Goal: Task Accomplishment & Management: Manage account settings

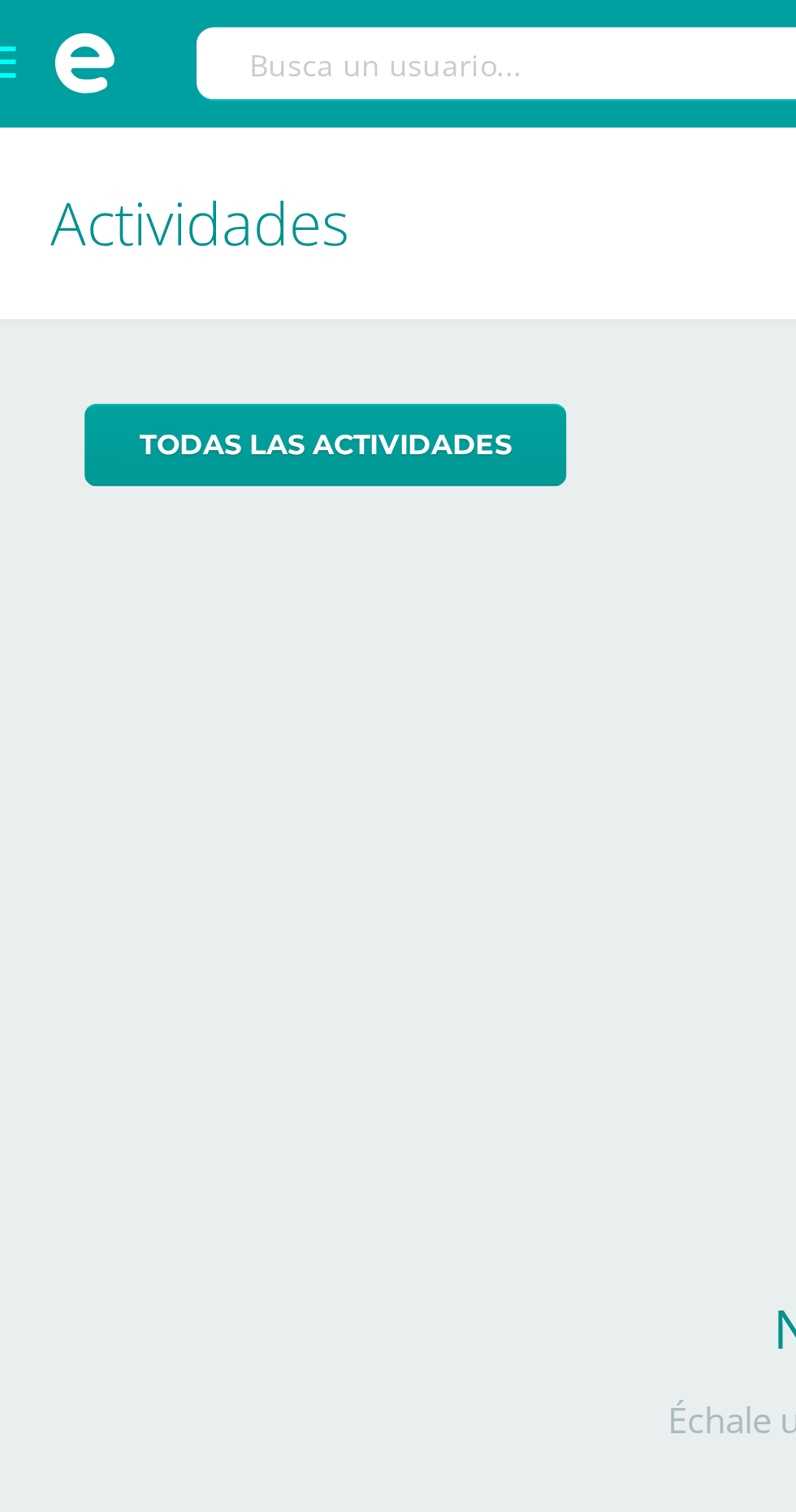
click at [7, 36] on span at bounding box center [32, 24] width 65 height 49
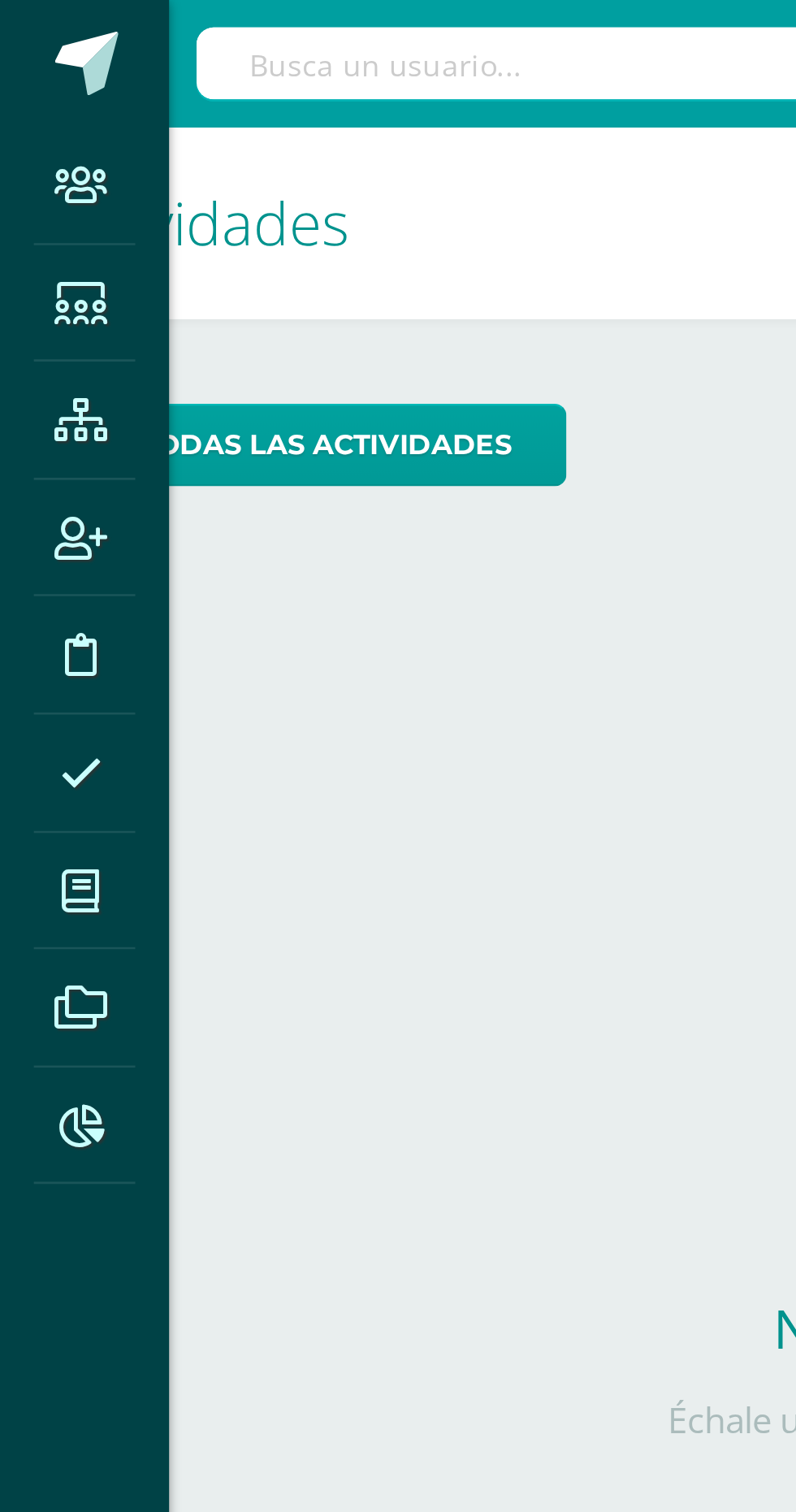
click at [26, 172] on span at bounding box center [31, 161] width 37 height 37
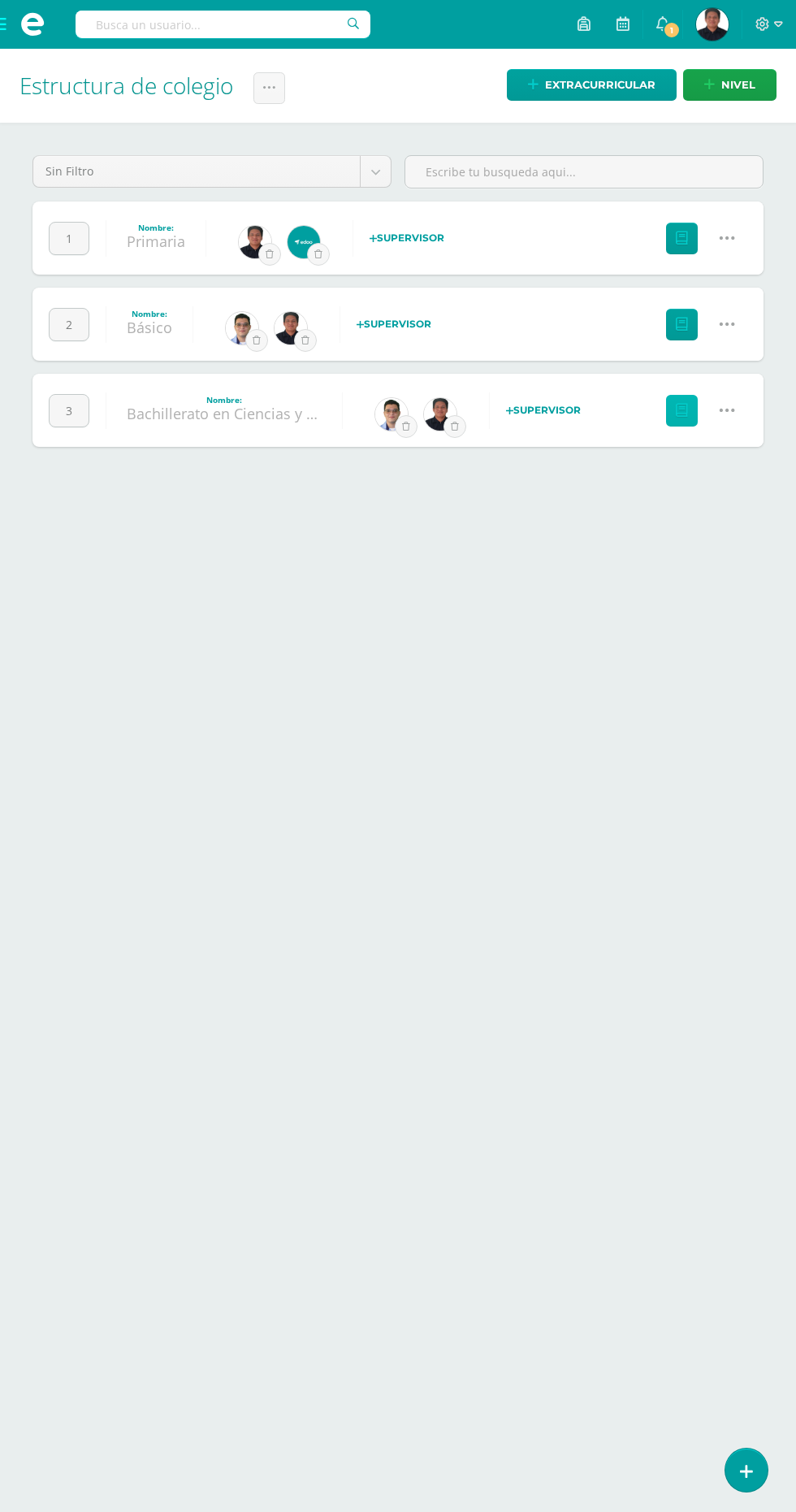
click at [682, 409] on icon at bounding box center [683, 410] width 13 height 13
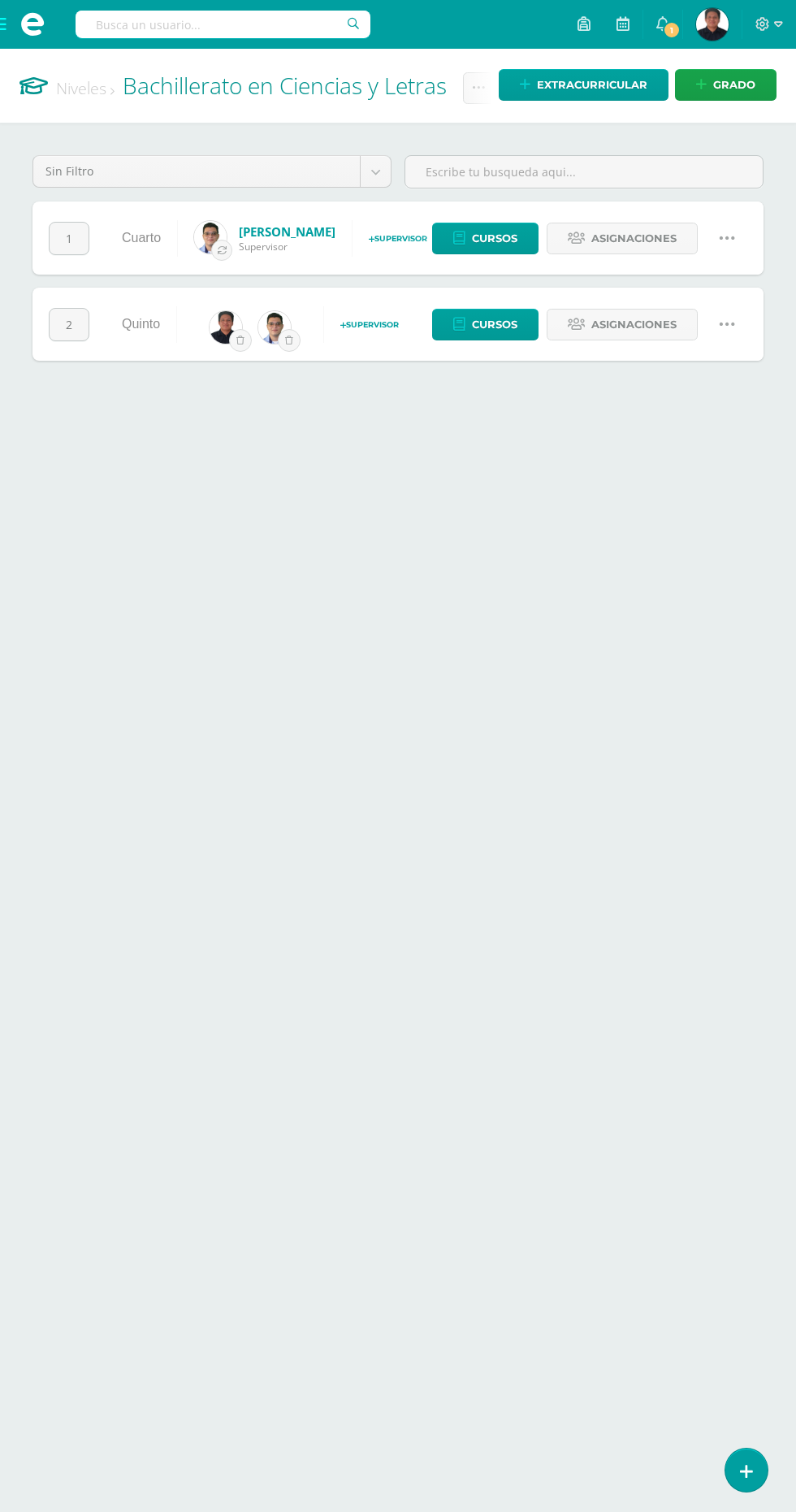
click at [732, 238] on icon at bounding box center [727, 238] width 18 height 18
click at [731, 305] on link "Cambiar nombre" at bounding box center [696, 296] width 144 height 25
type input "Cuarto"
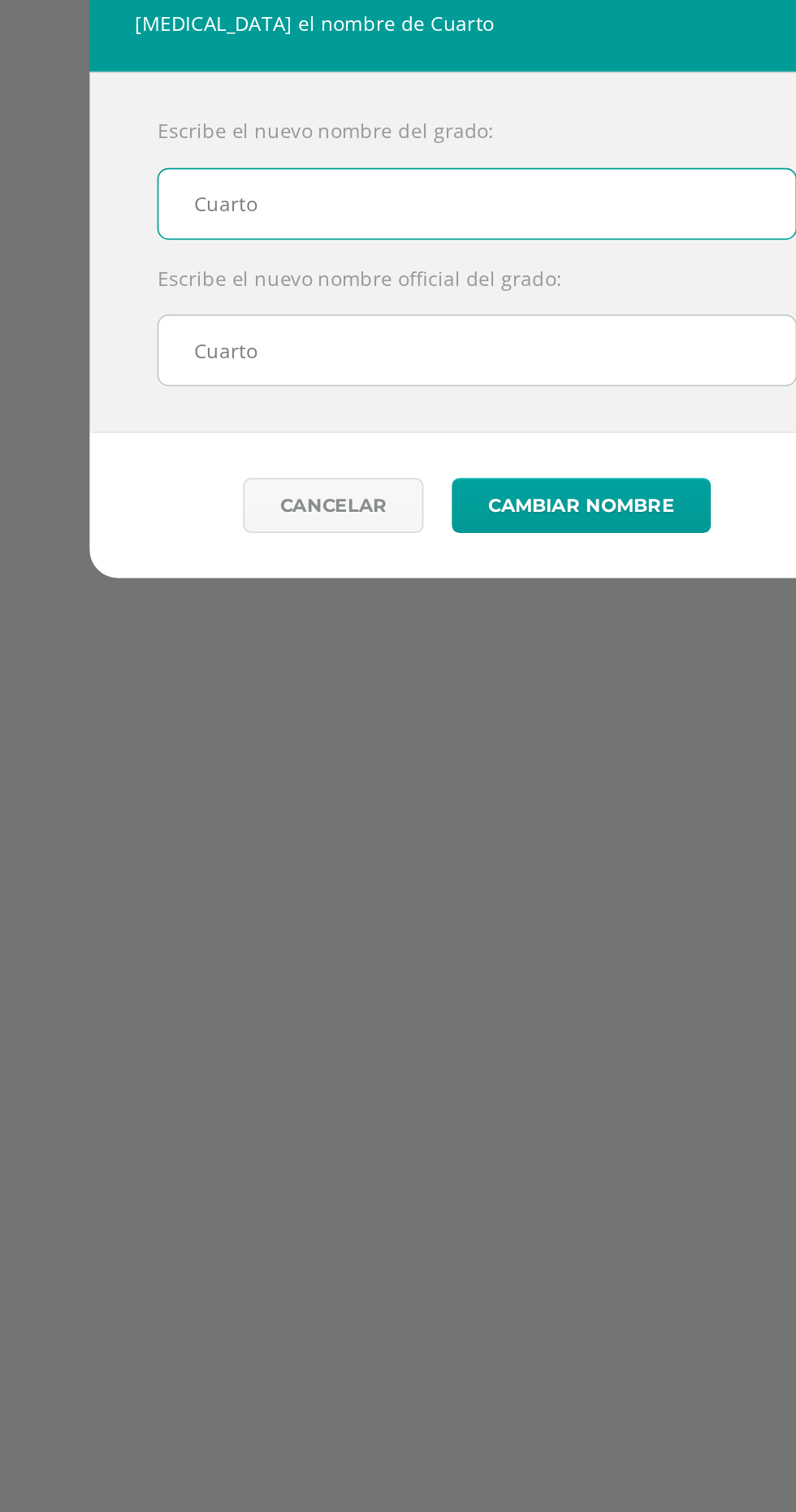
click at [323, 897] on link "Cancelar" at bounding box center [315, 887] width 104 height 31
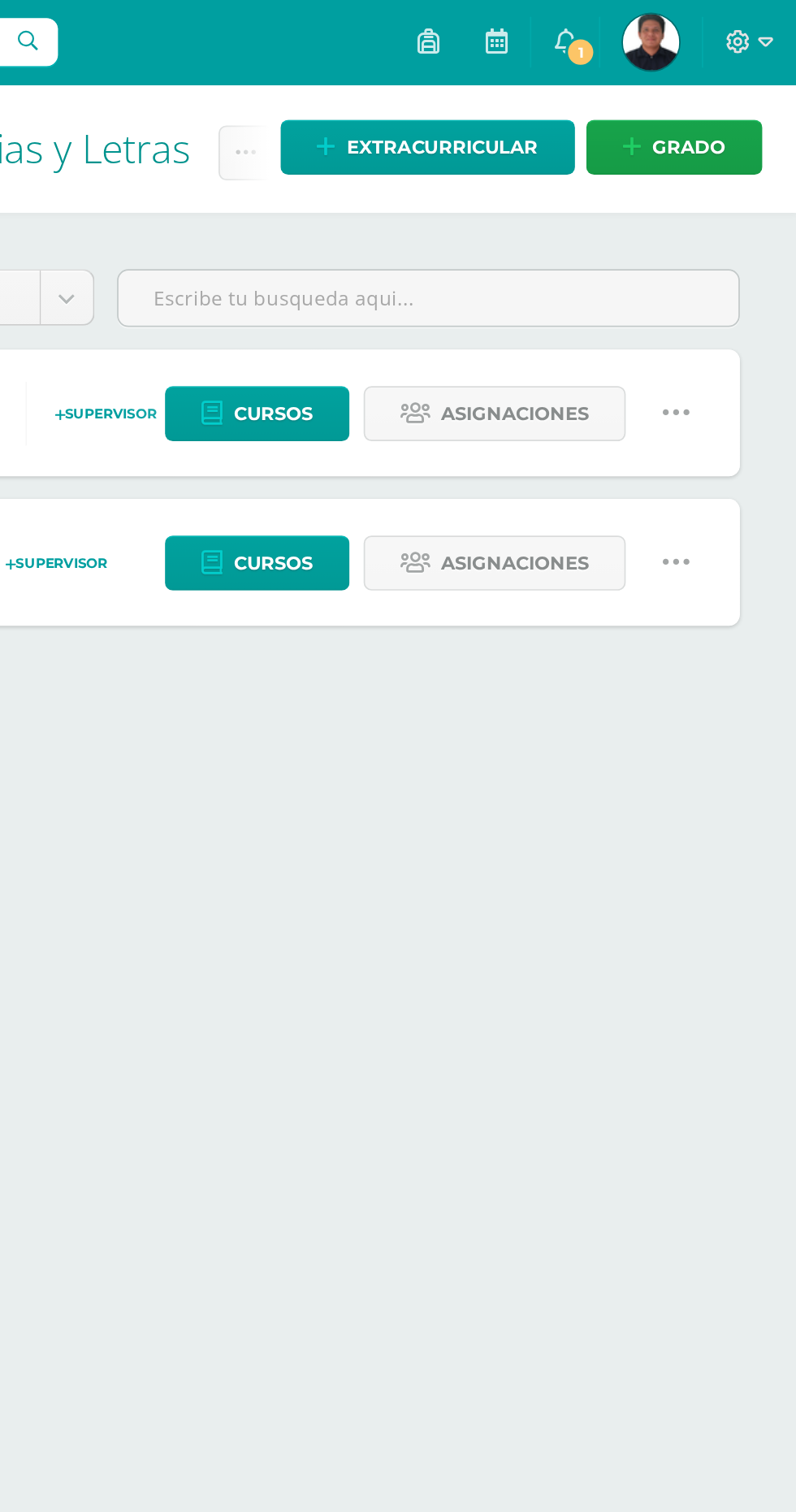
click at [718, 230] on icon at bounding box center [727, 238] width 18 height 18
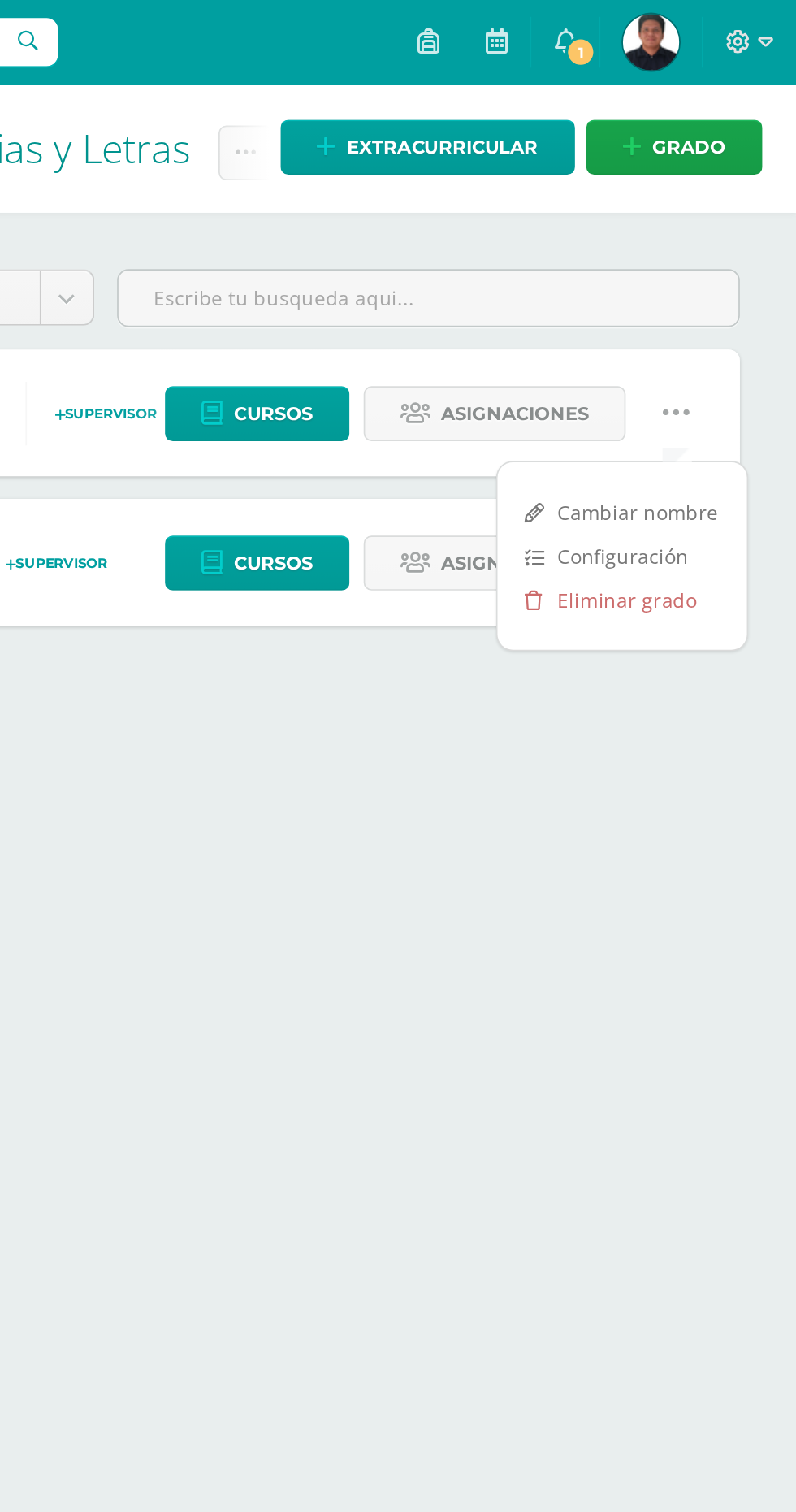
click at [724, 316] on link "Configuración" at bounding box center [696, 321] width 144 height 25
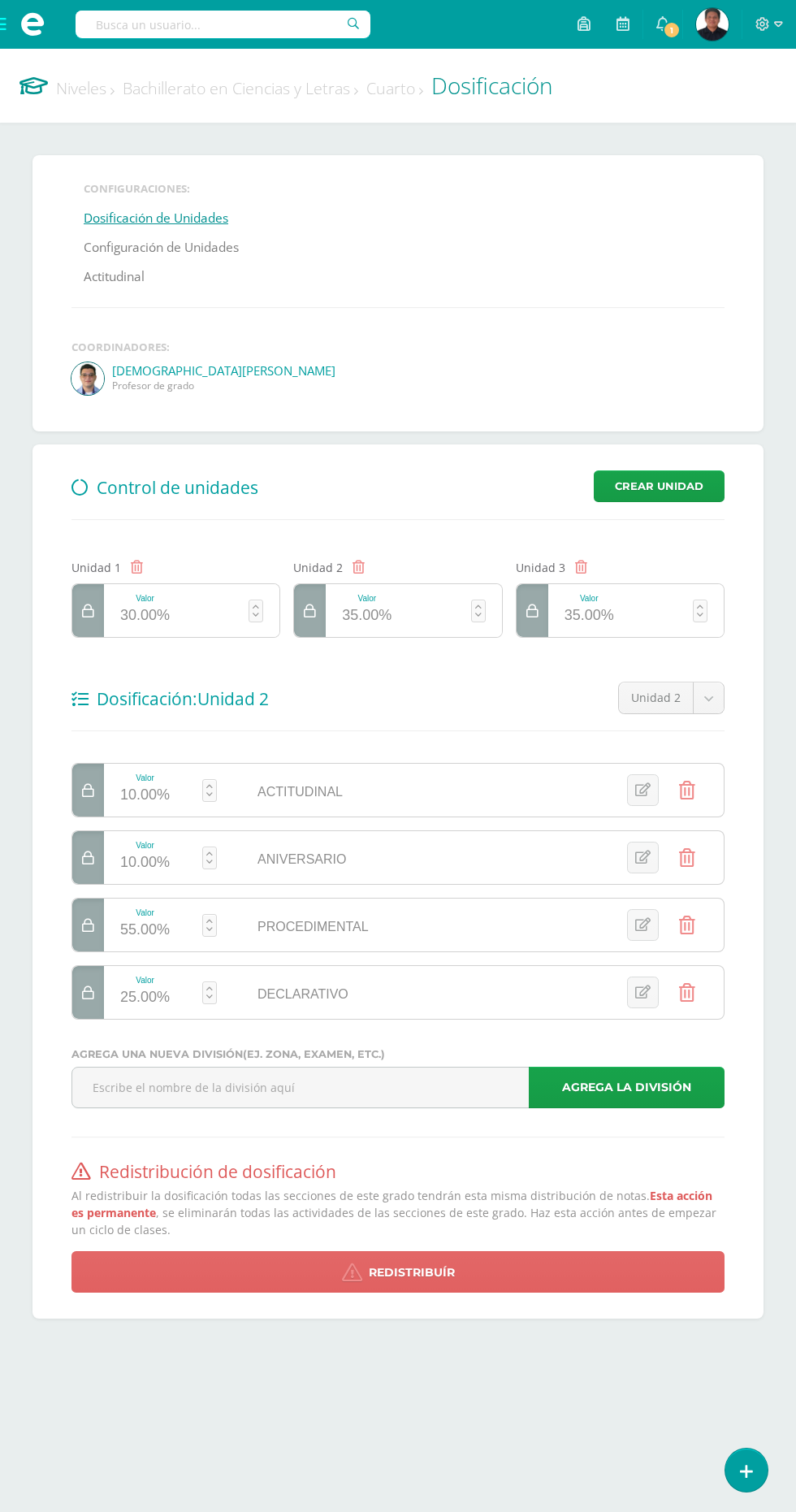
click at [220, 244] on link "Configuración de Unidades" at bounding box center [162, 247] width 155 height 29
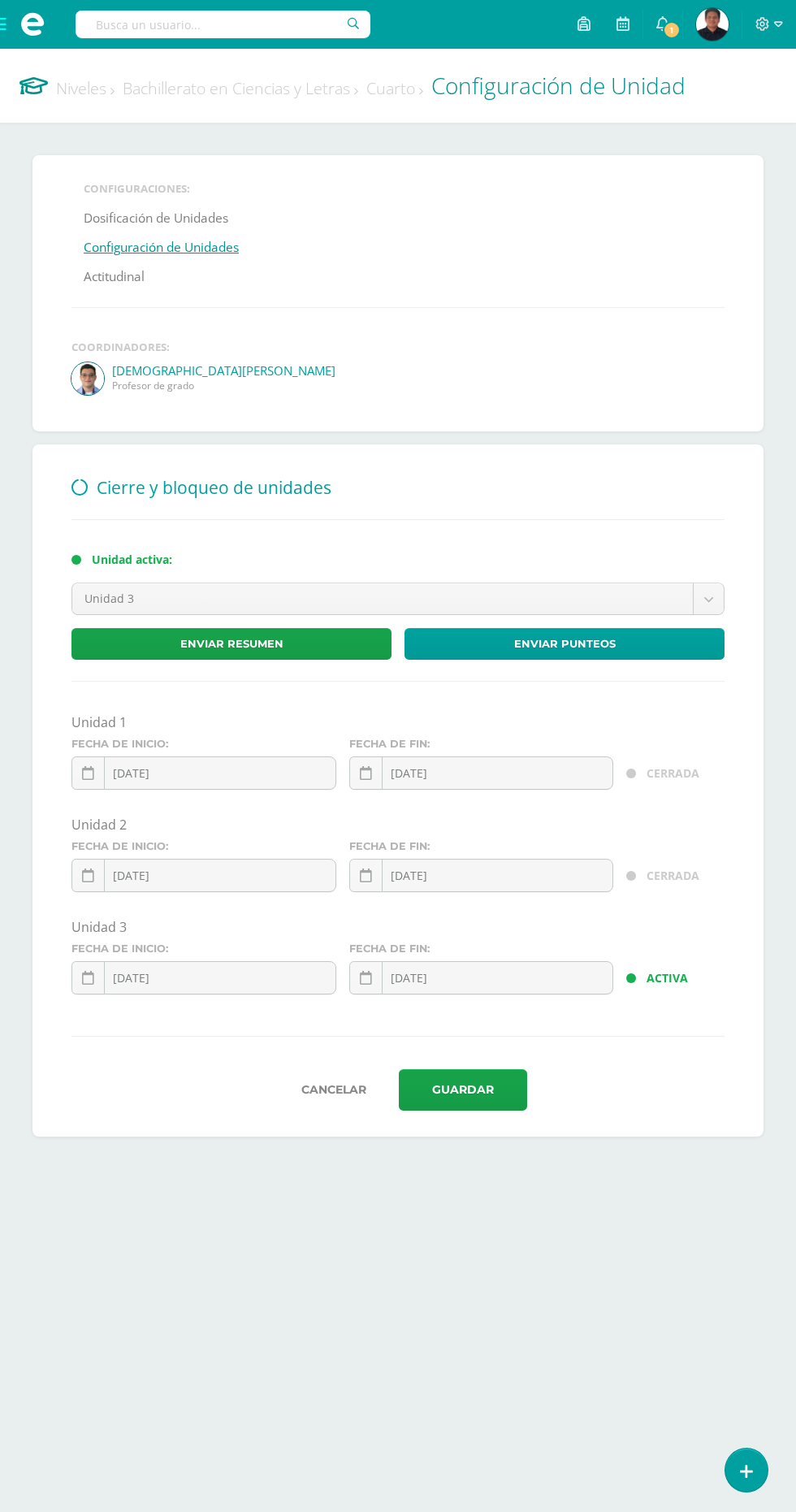
click at [544, 971] on input "2025-10-15" at bounding box center [482, 977] width 264 height 31
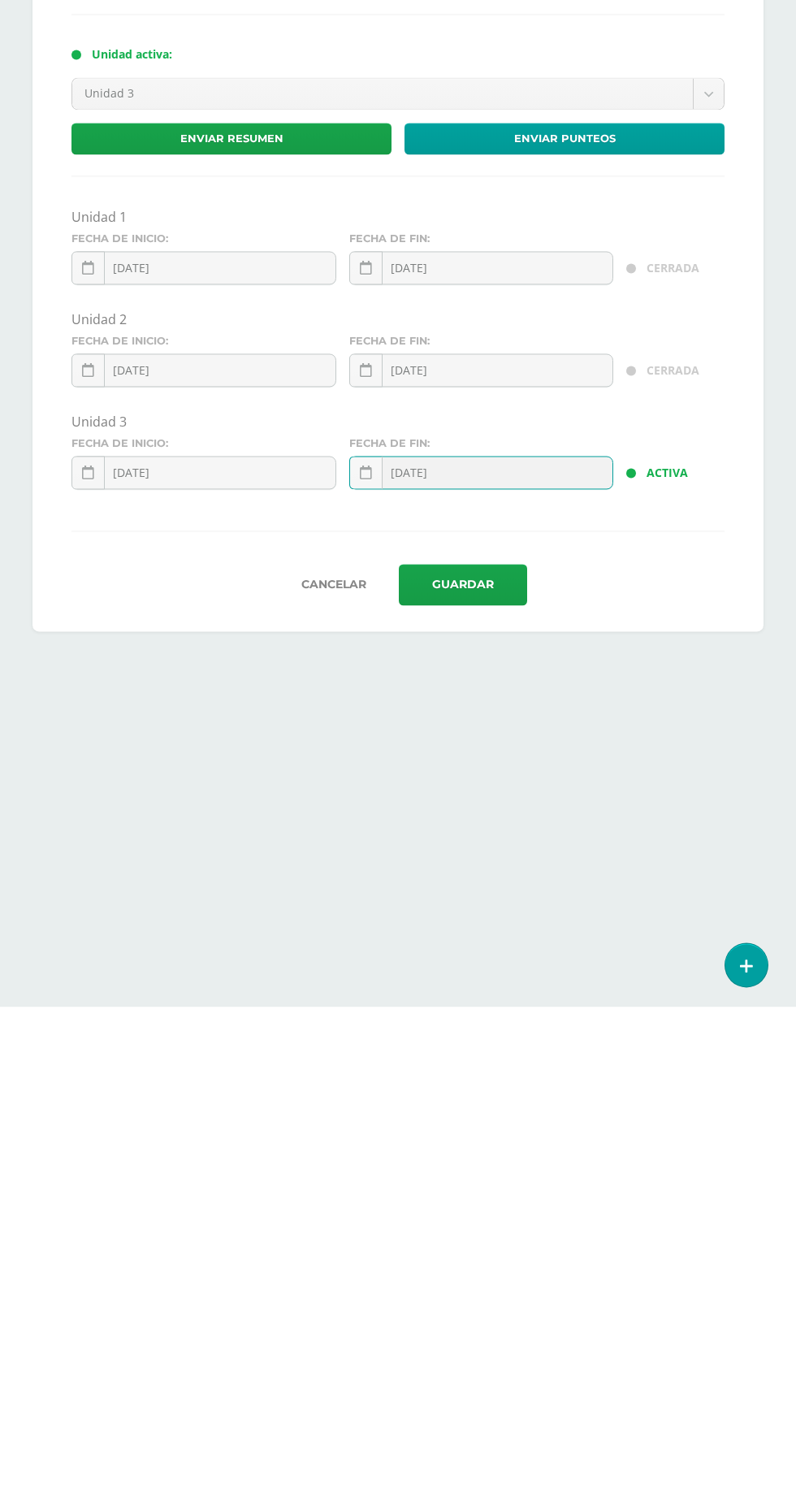
type input "[DATE]"
click at [491, 1092] on button "Guardar" at bounding box center [464, 1090] width 129 height 41
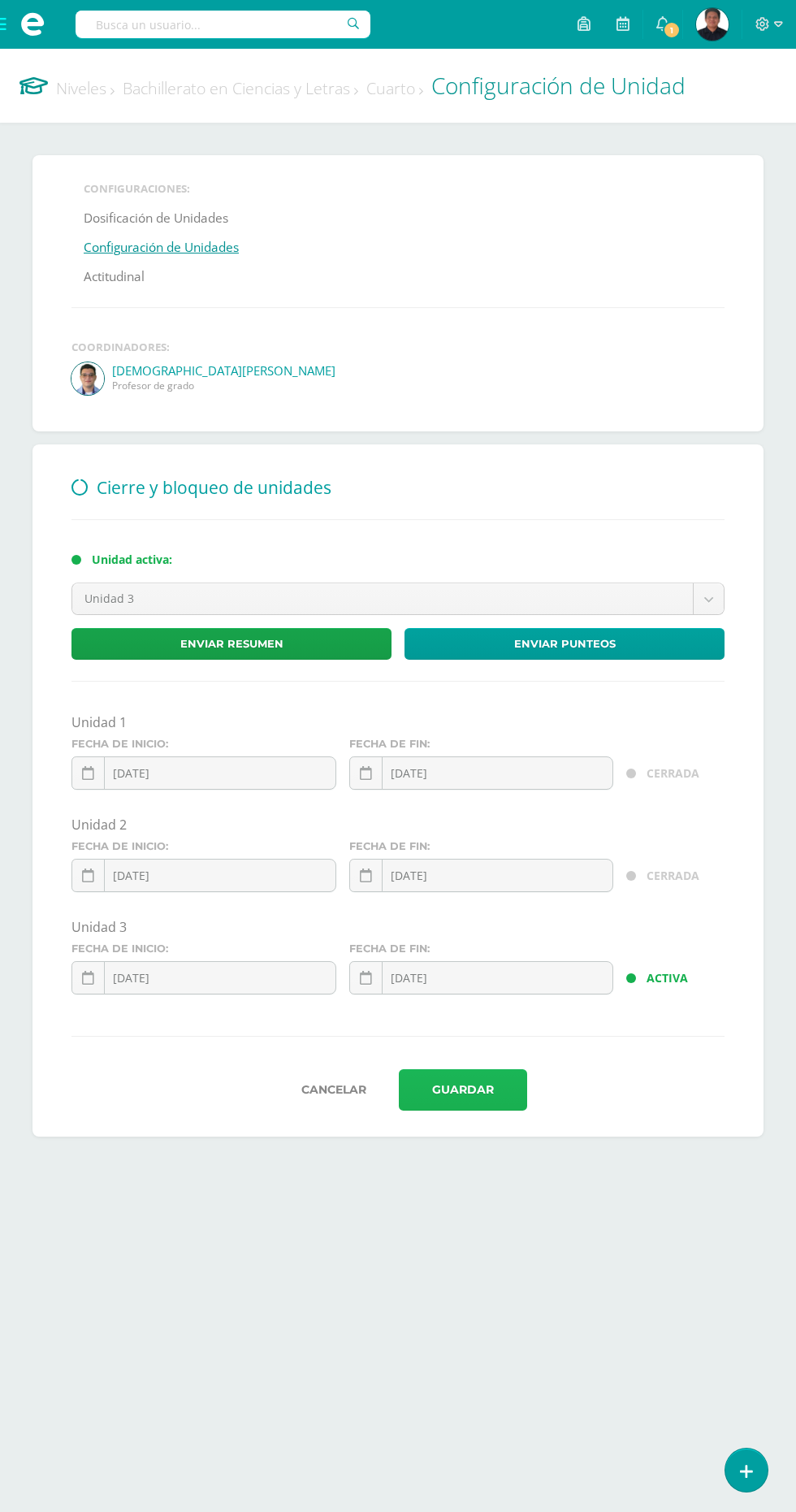
click at [499, 1074] on button "Guardar" at bounding box center [464, 1090] width 129 height 41
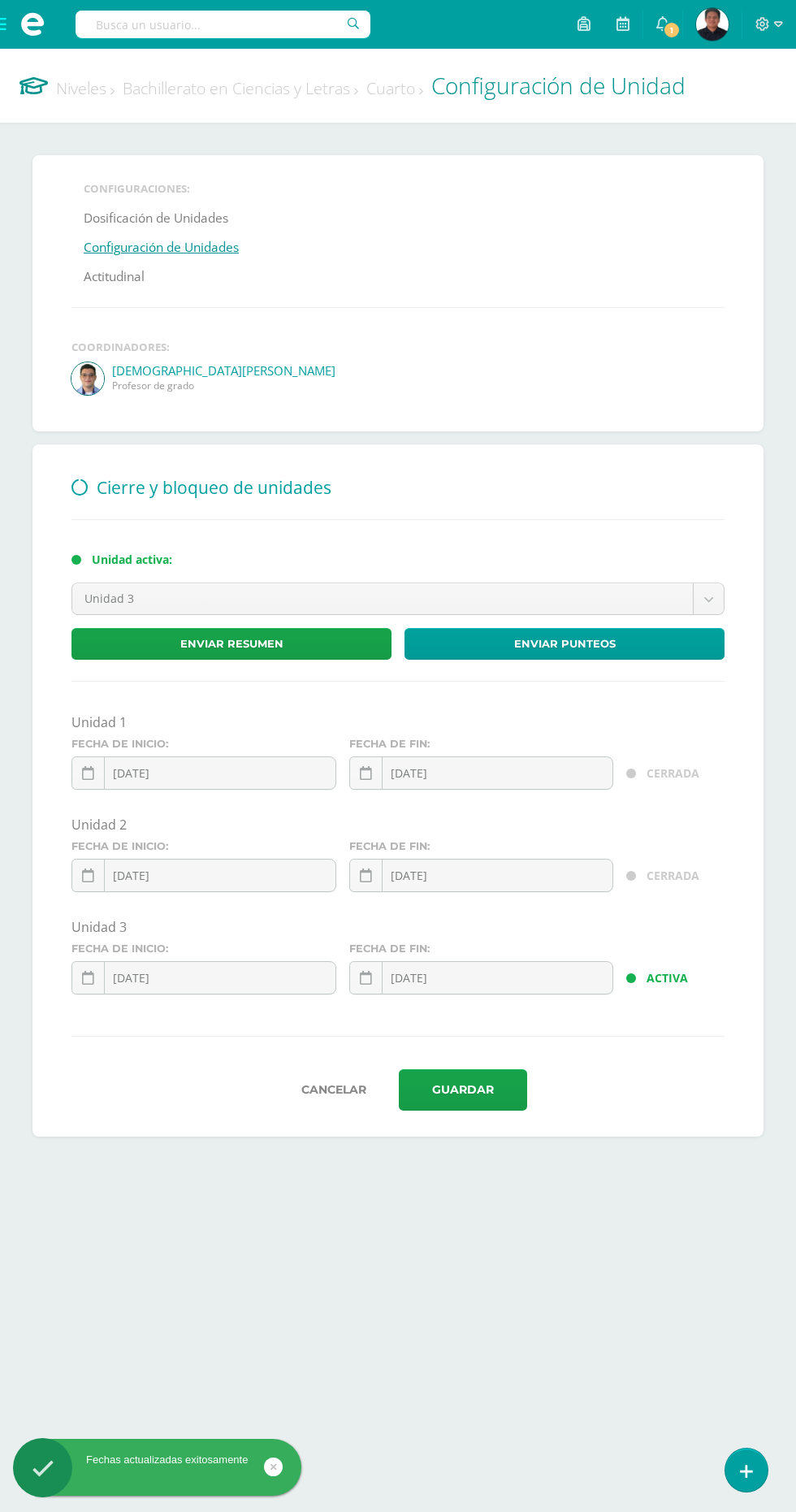
click at [705, 1104] on div "Cancelar Guardar" at bounding box center [398, 1090] width 653 height 41
click at [576, 977] on input "[DATE]" at bounding box center [482, 977] width 264 height 31
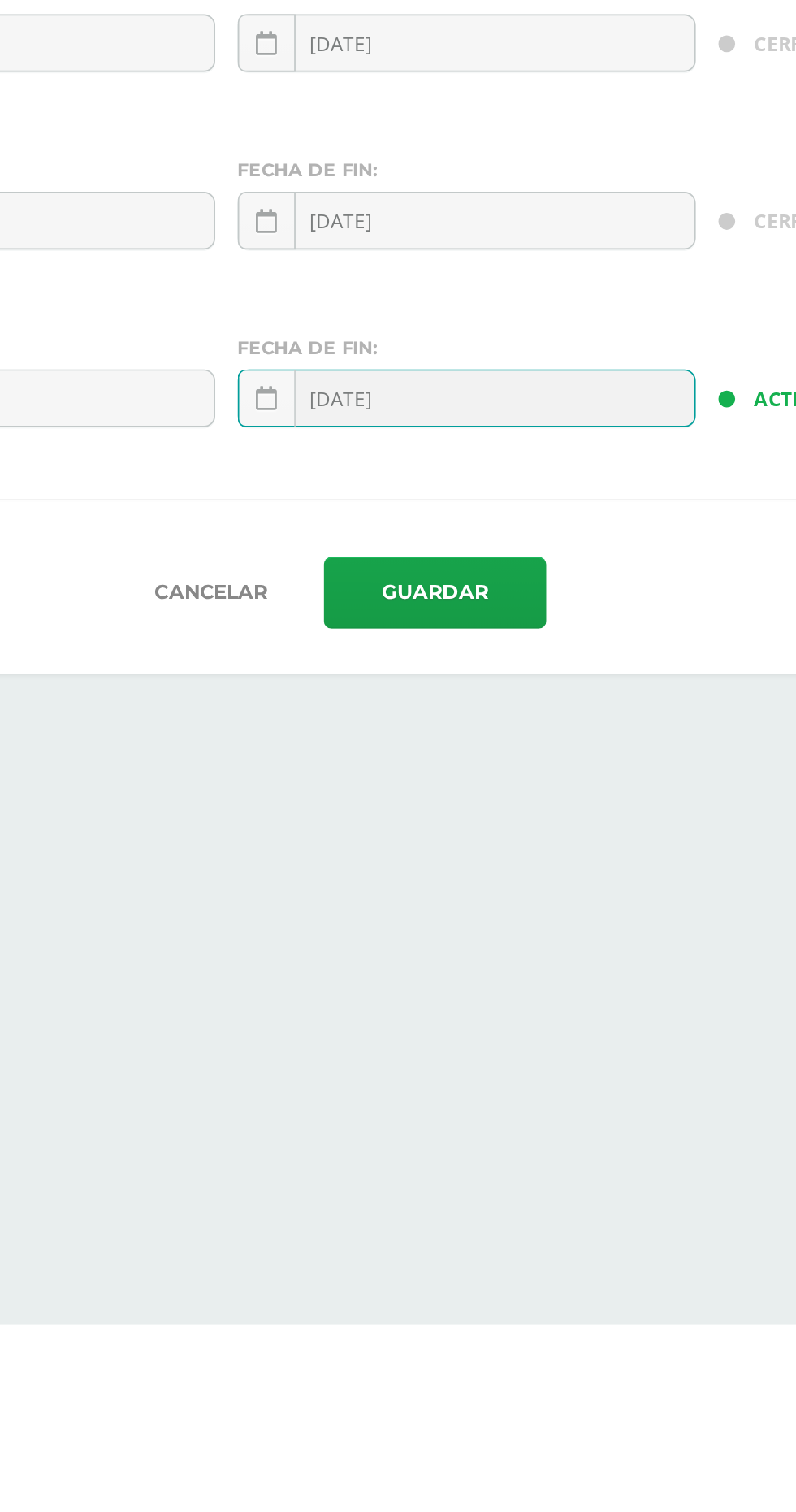
type input "[DATE]"
click at [499, 1090] on button "Guardar" at bounding box center [464, 1090] width 129 height 41
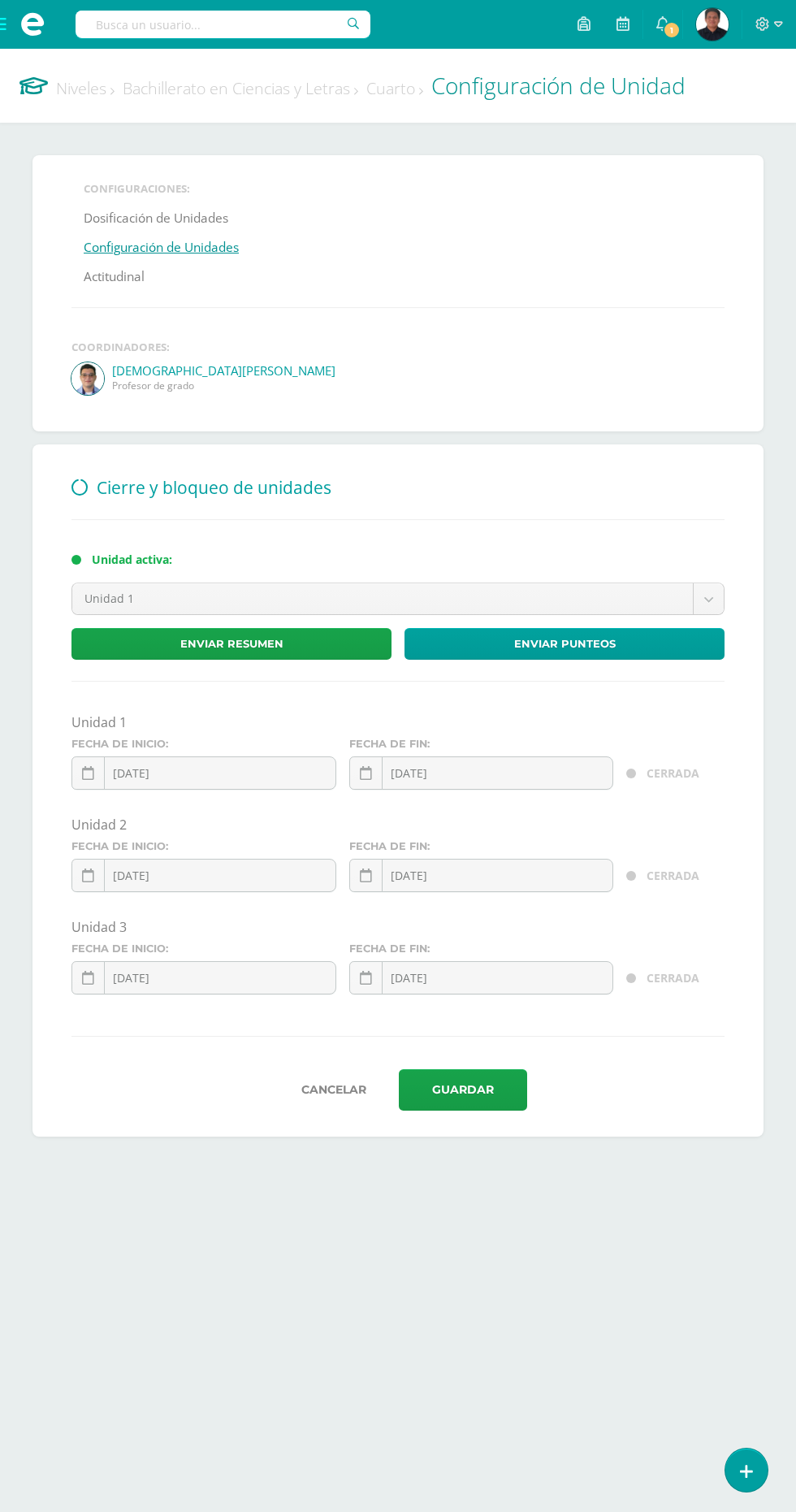
click at [89, 92] on link "Niveles" at bounding box center [85, 88] width 58 height 22
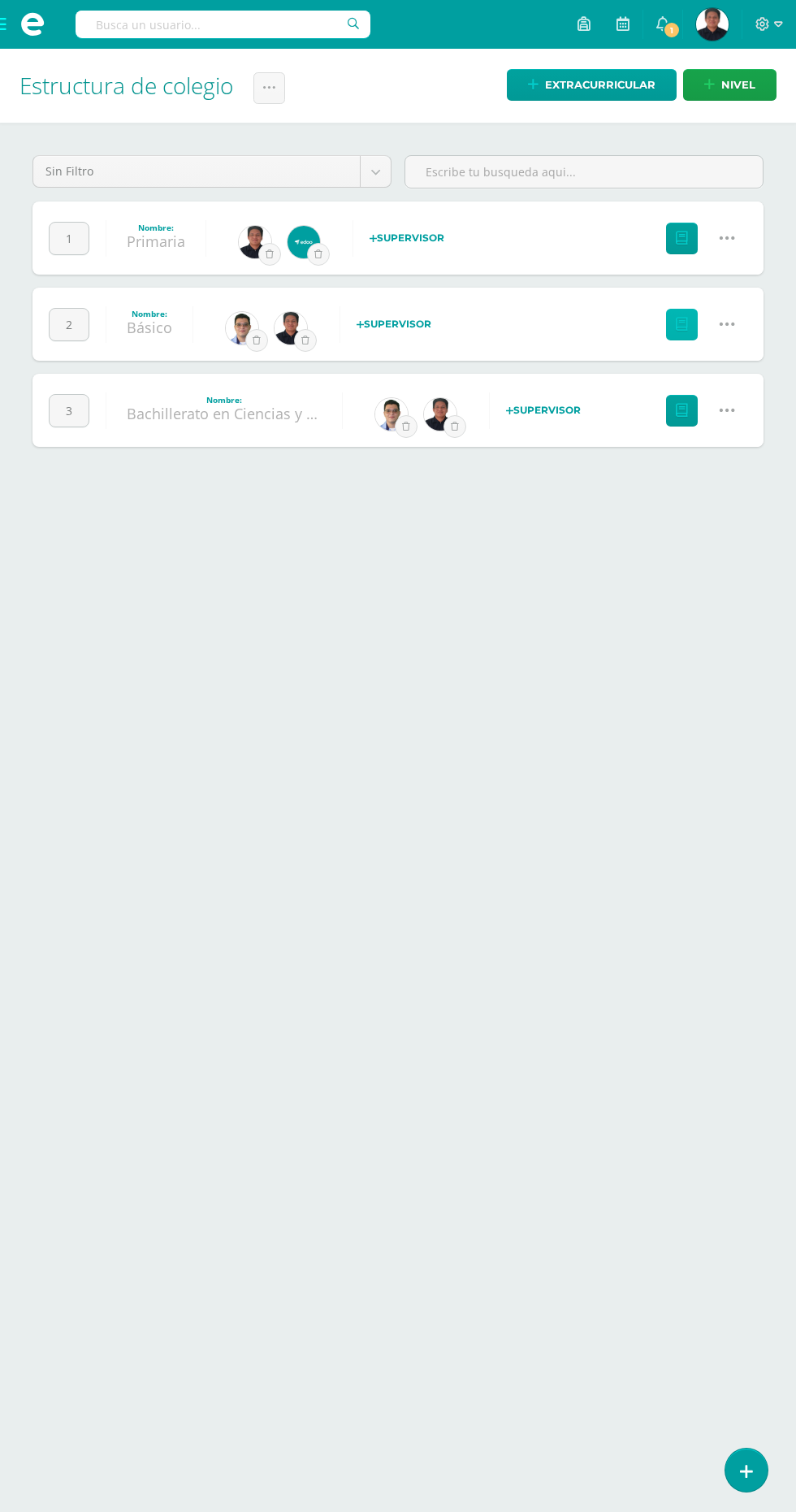
click at [683, 315] on link "Grados" at bounding box center [682, 324] width 31 height 31
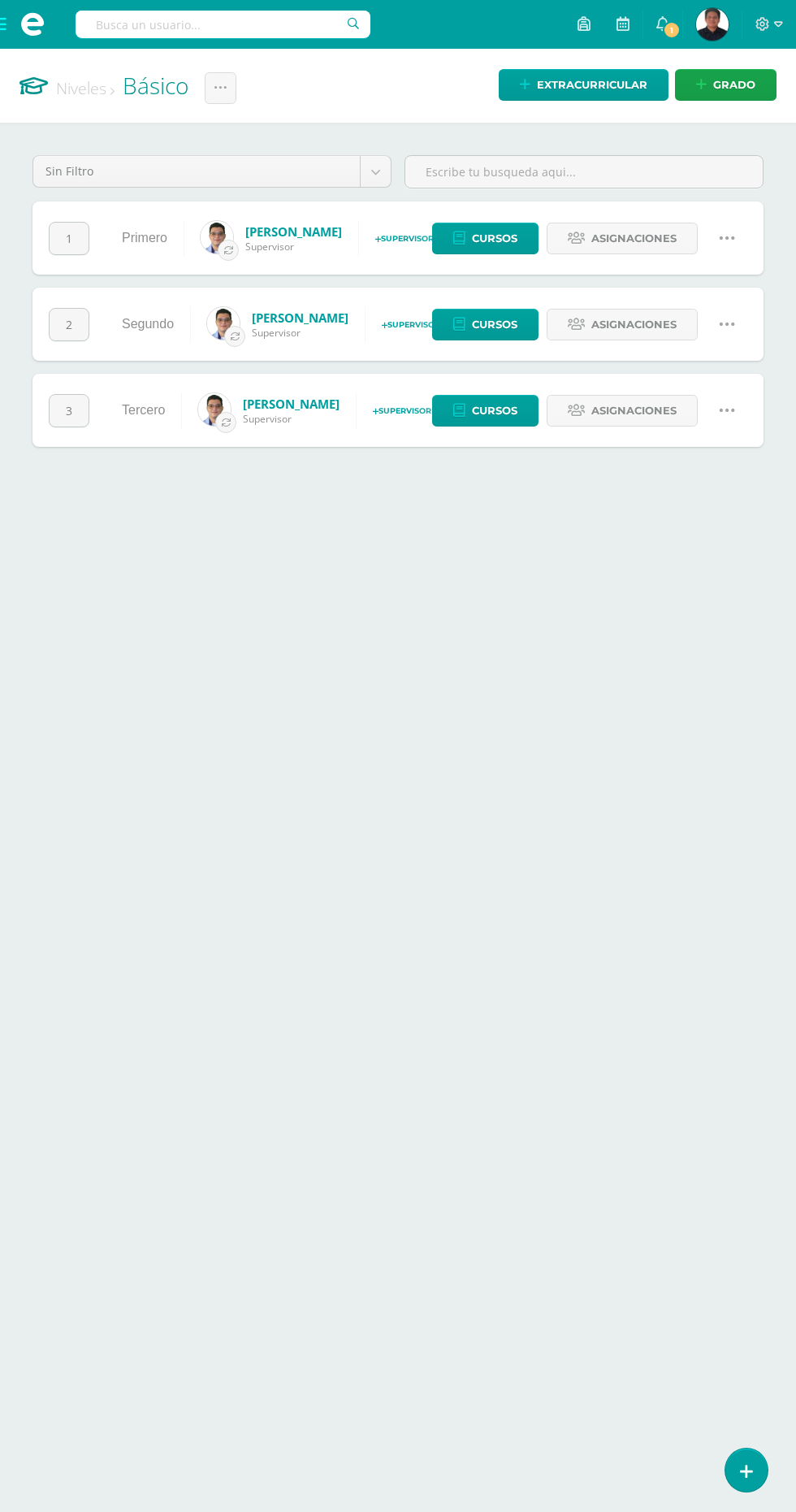
click at [733, 238] on icon at bounding box center [727, 238] width 18 height 18
click at [732, 319] on link "Configuración" at bounding box center [696, 321] width 144 height 25
click at [730, 238] on icon at bounding box center [727, 238] width 18 height 18
click at [727, 295] on link "Cambiar nombre" at bounding box center [696, 296] width 144 height 25
type input "Primero"
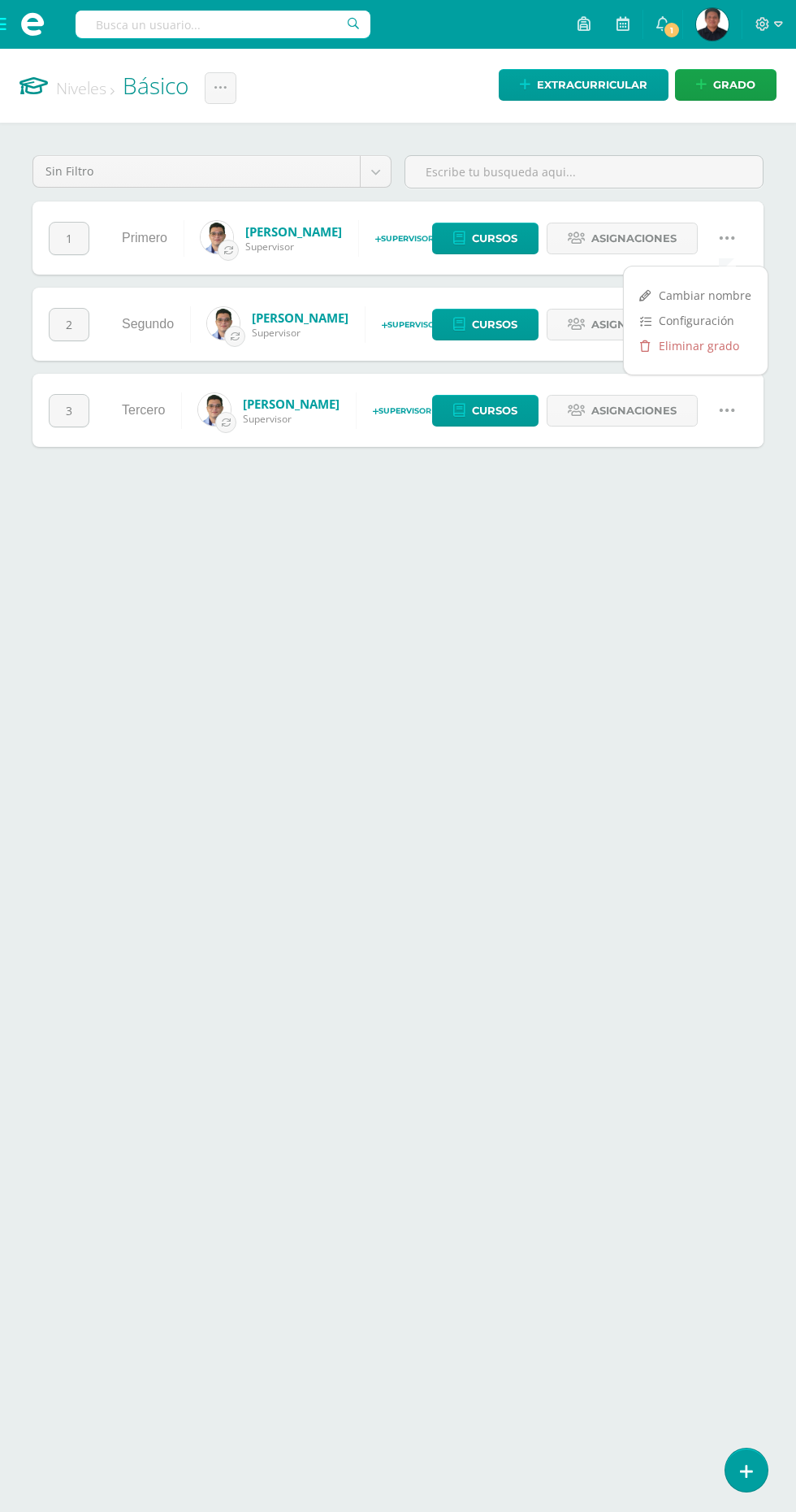
type input "Primero"
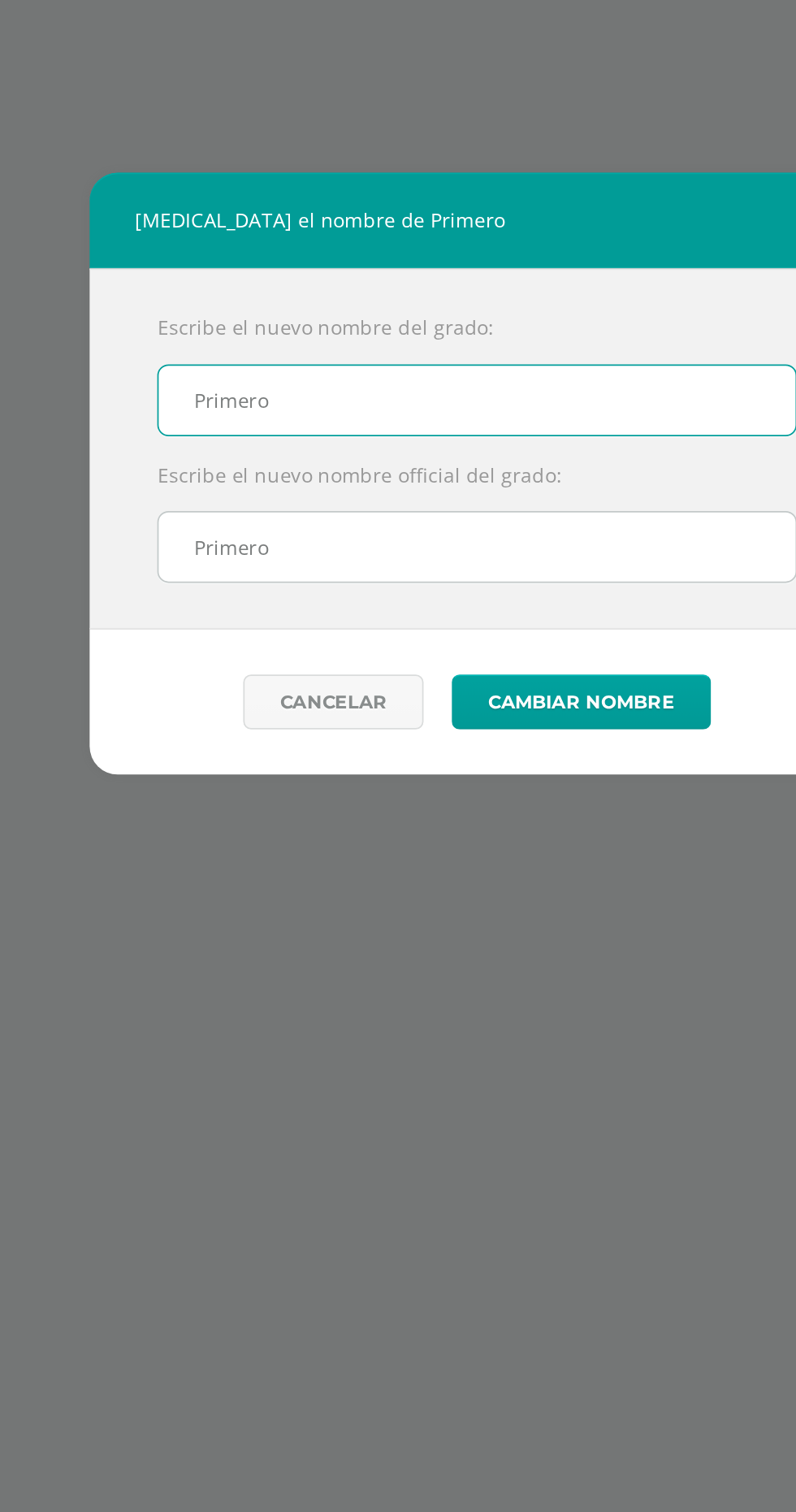
click at [329, 901] on link "Cancelar" at bounding box center [315, 887] width 104 height 31
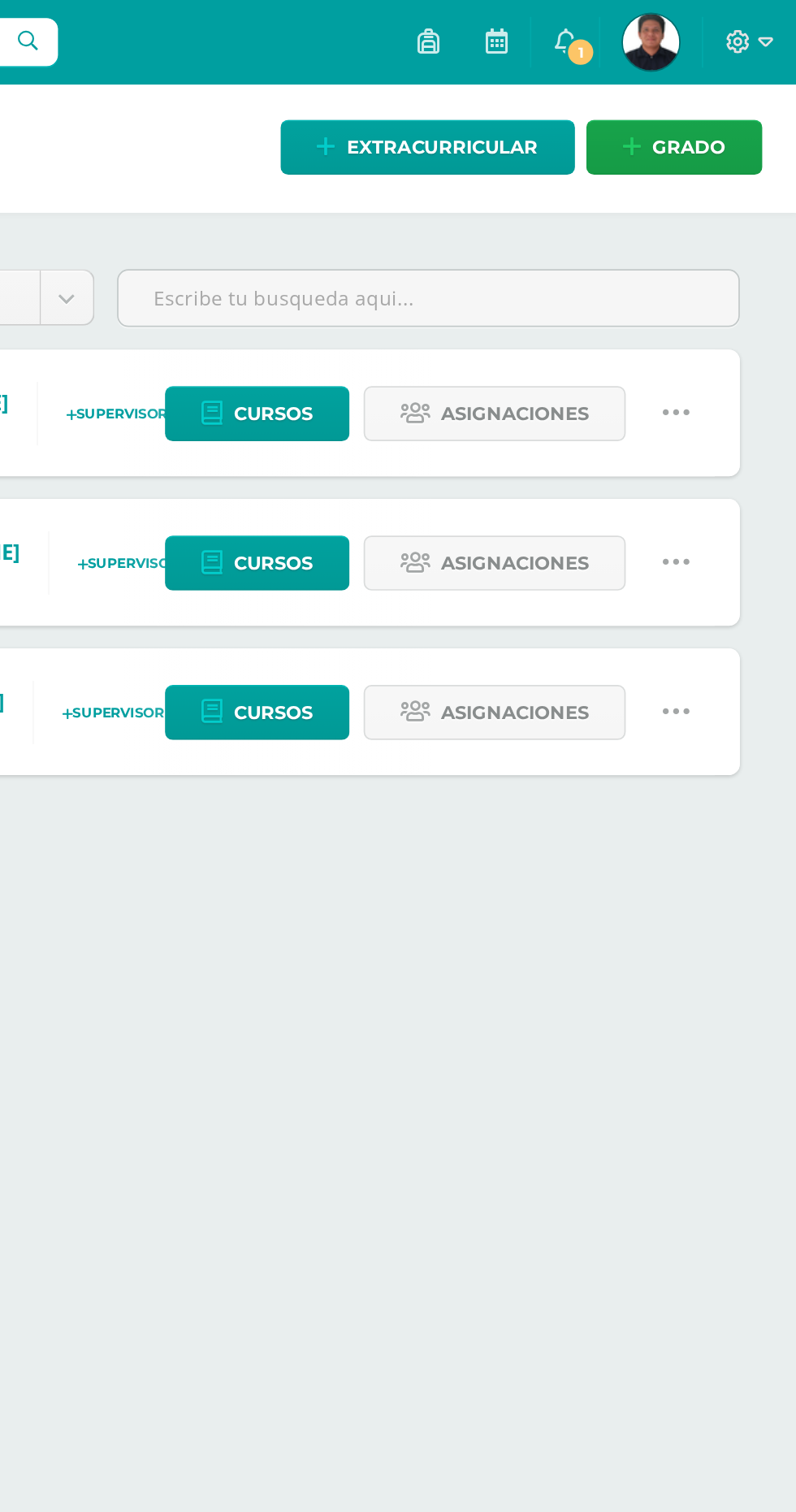
click at [739, 233] on link at bounding box center [726, 238] width 41 height 41
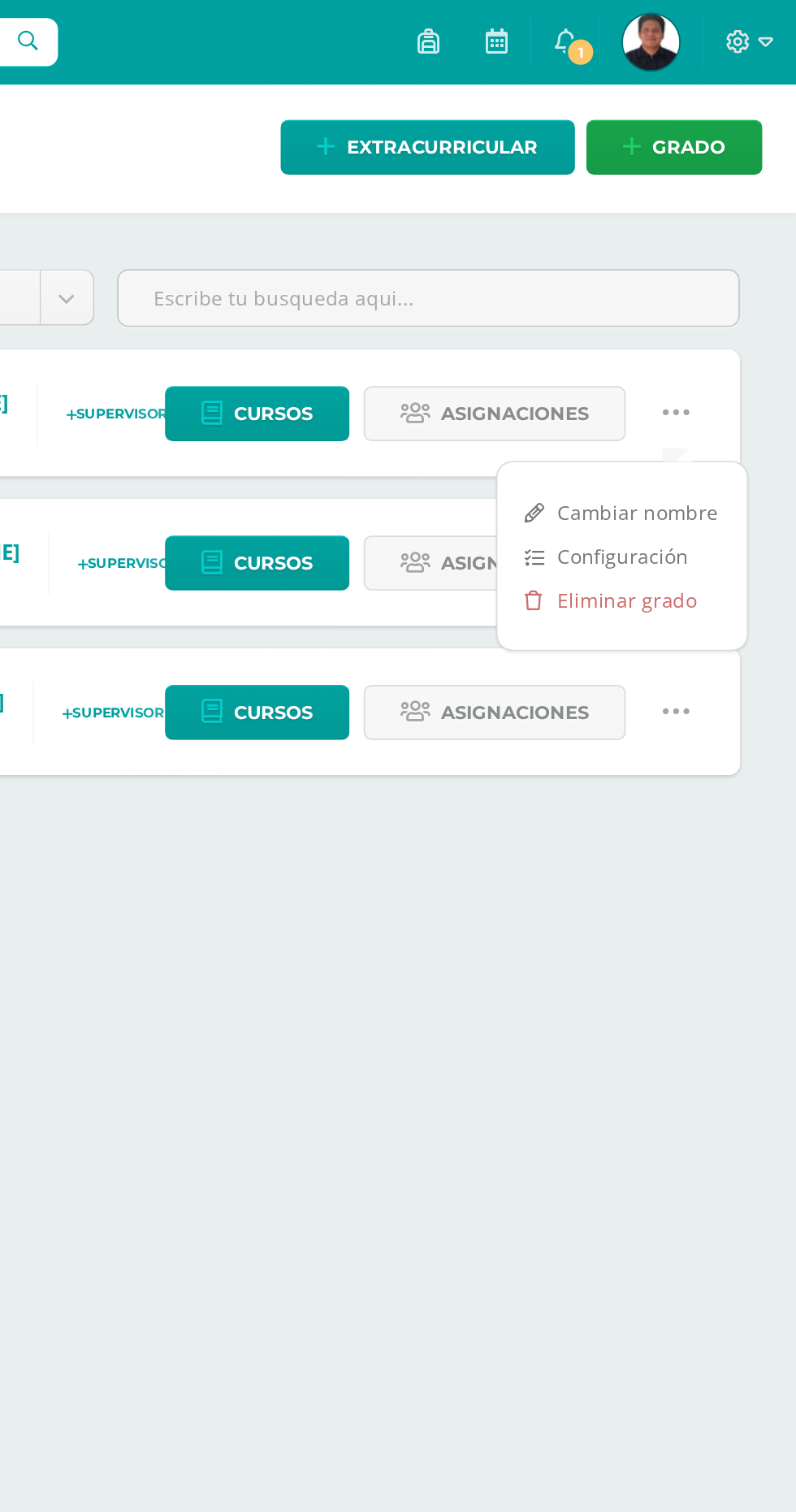
click at [732, 310] on link "Configuración" at bounding box center [696, 321] width 144 height 25
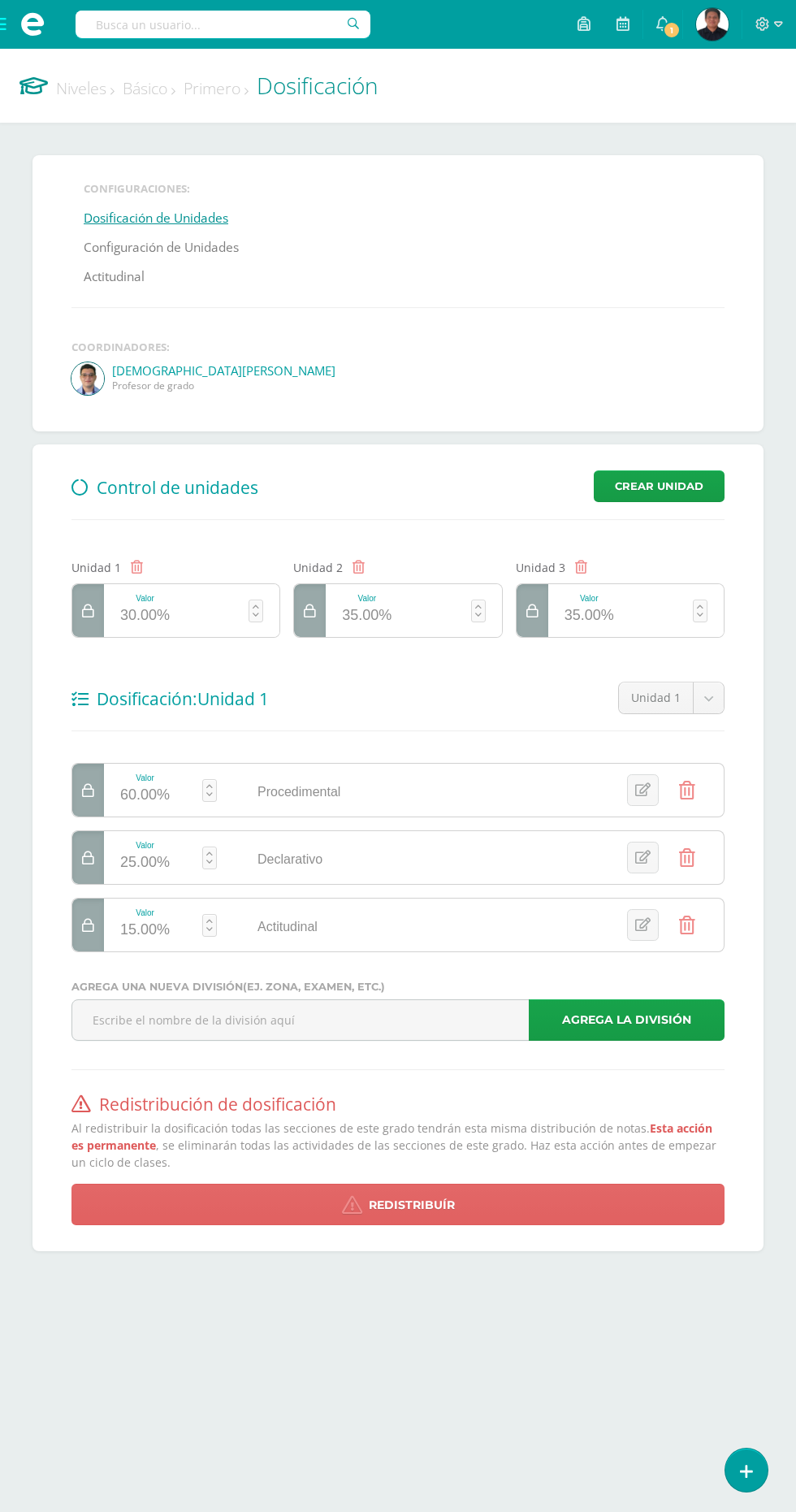
click at [205, 248] on link "Configuración de Unidades" at bounding box center [162, 247] width 155 height 29
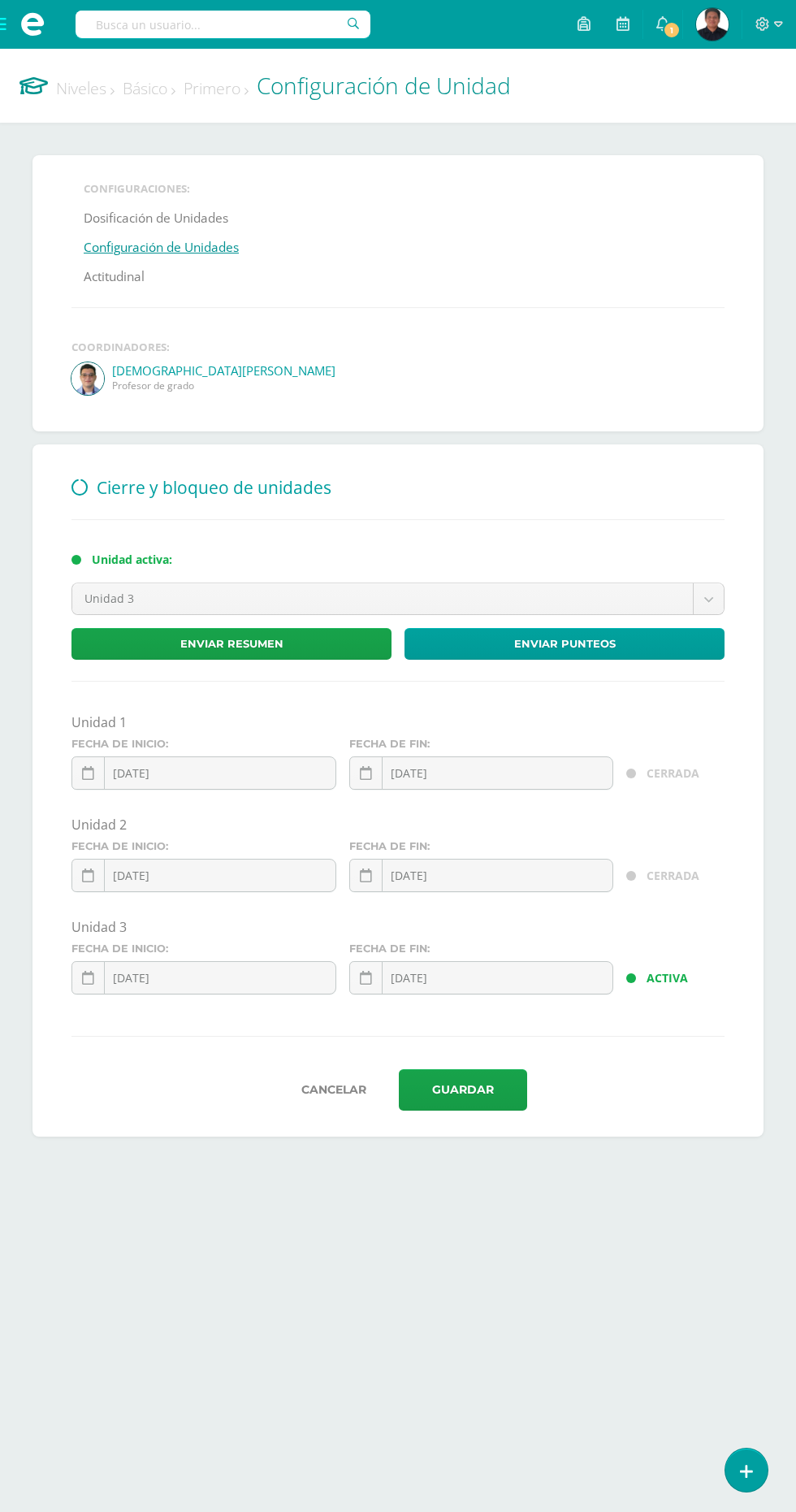
click at [526, 976] on input "[DATE]" at bounding box center [482, 977] width 264 height 31
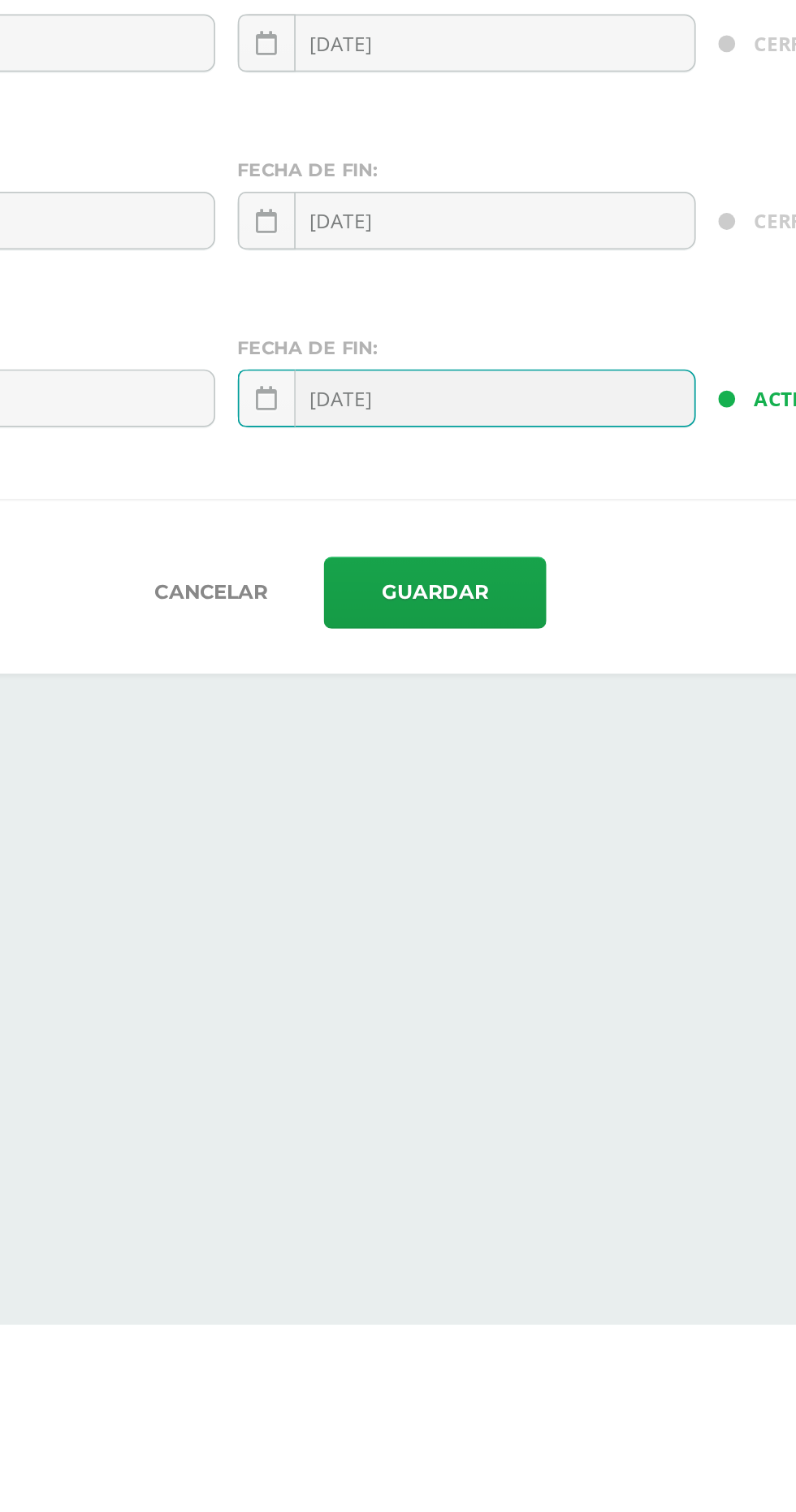
type input "[DATE]"
click at [496, 1096] on button "Guardar" at bounding box center [464, 1090] width 129 height 41
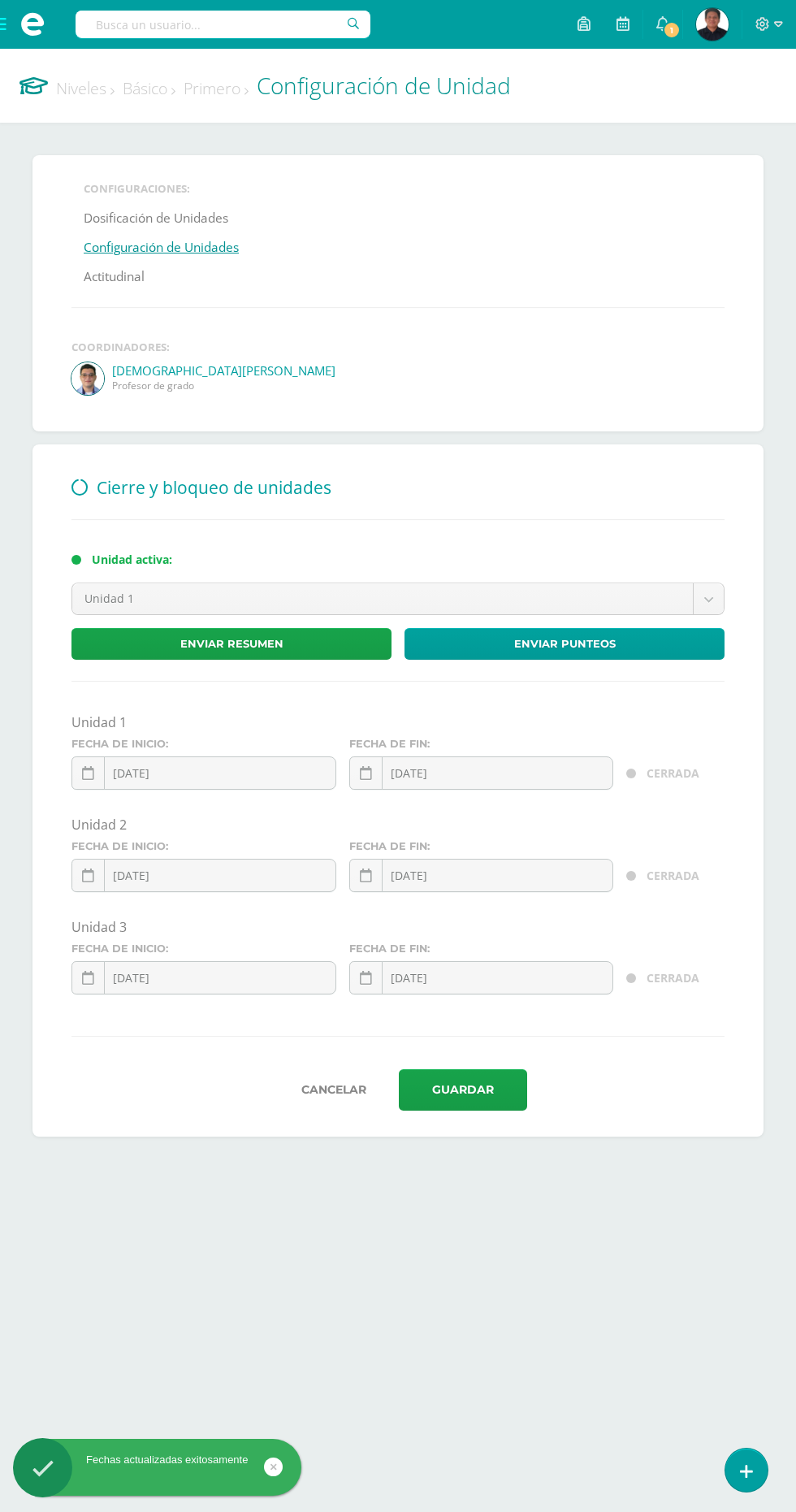
click at [155, 95] on link "Básico" at bounding box center [148, 88] width 53 height 22
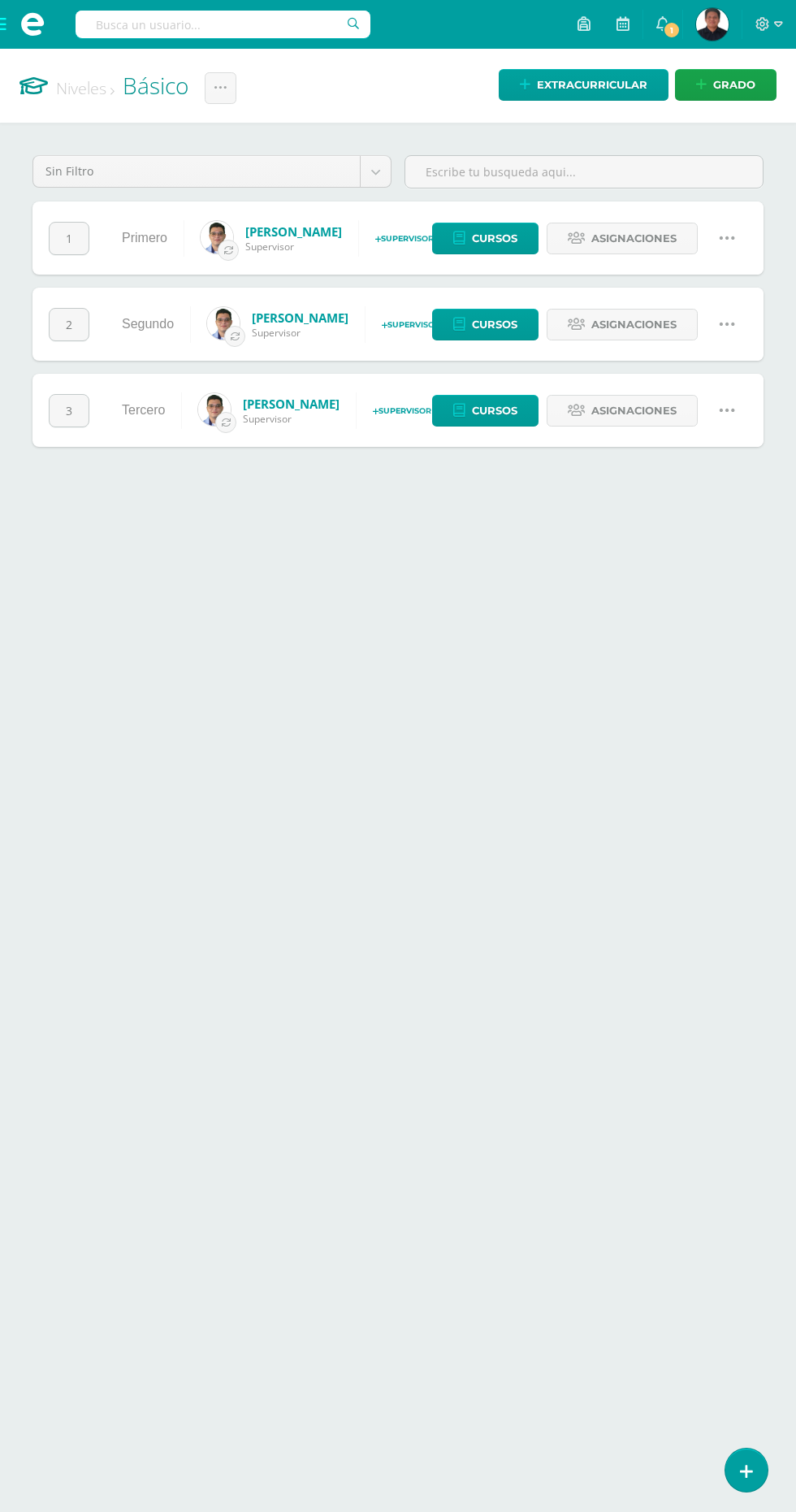
click at [726, 332] on icon at bounding box center [727, 324] width 18 height 18
click at [731, 405] on link "Configuración" at bounding box center [696, 406] width 144 height 25
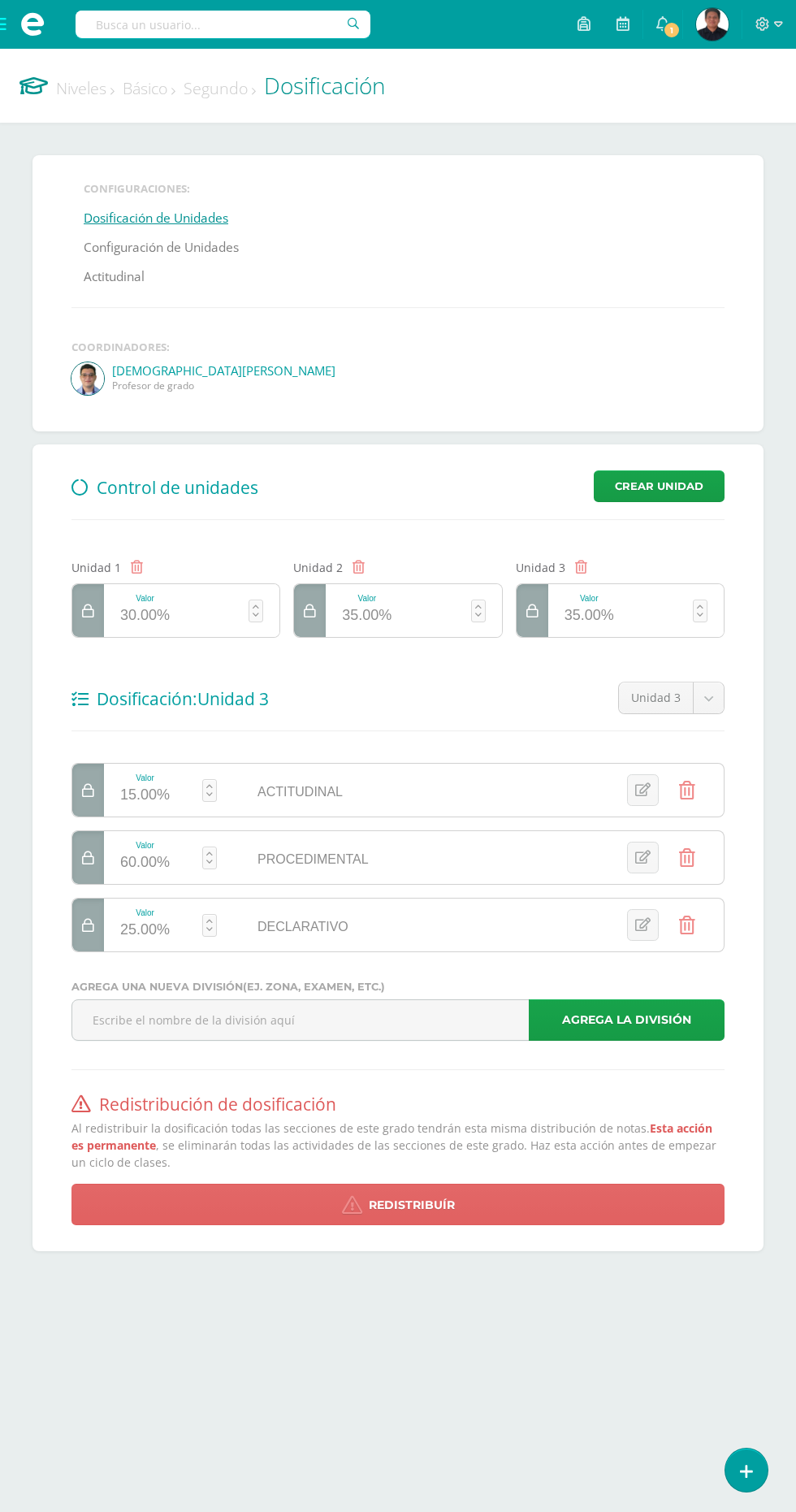
click at [225, 246] on link "Configuración de Unidades" at bounding box center [162, 247] width 155 height 29
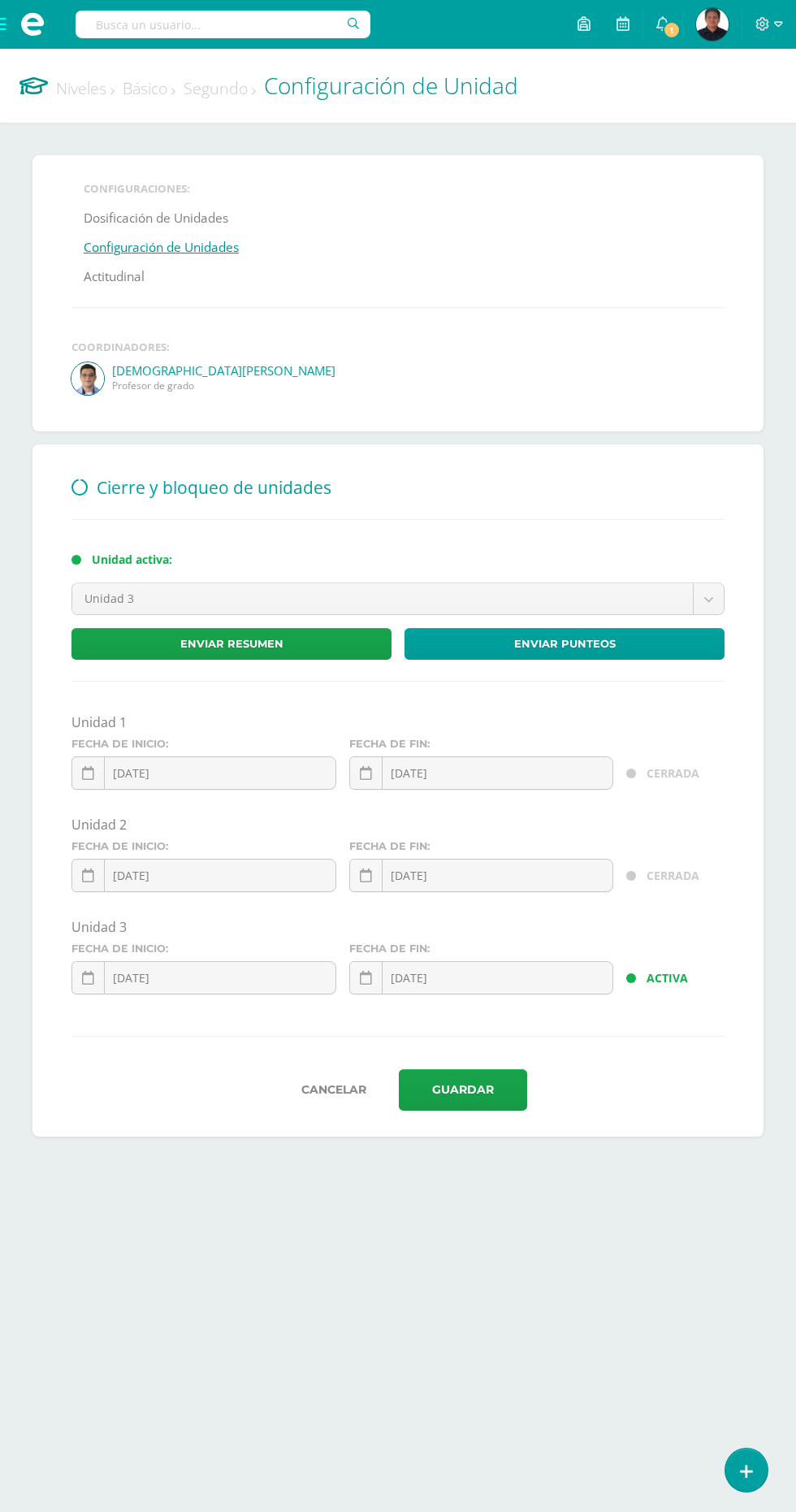
click at [544, 973] on input "[DATE]" at bounding box center [482, 977] width 264 height 31
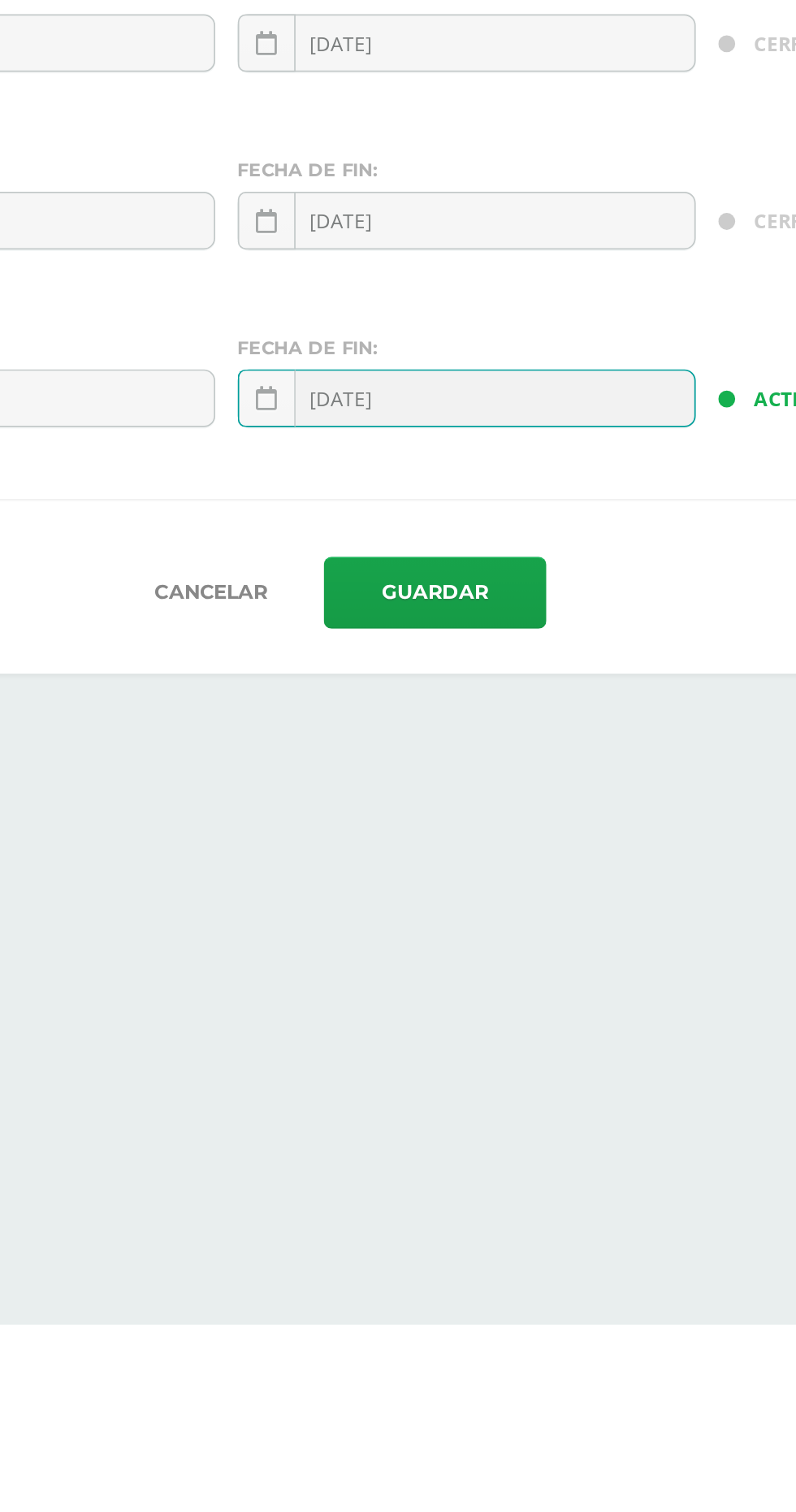
type input "[DATE]"
click at [499, 1096] on button "Guardar" at bounding box center [464, 1090] width 129 height 41
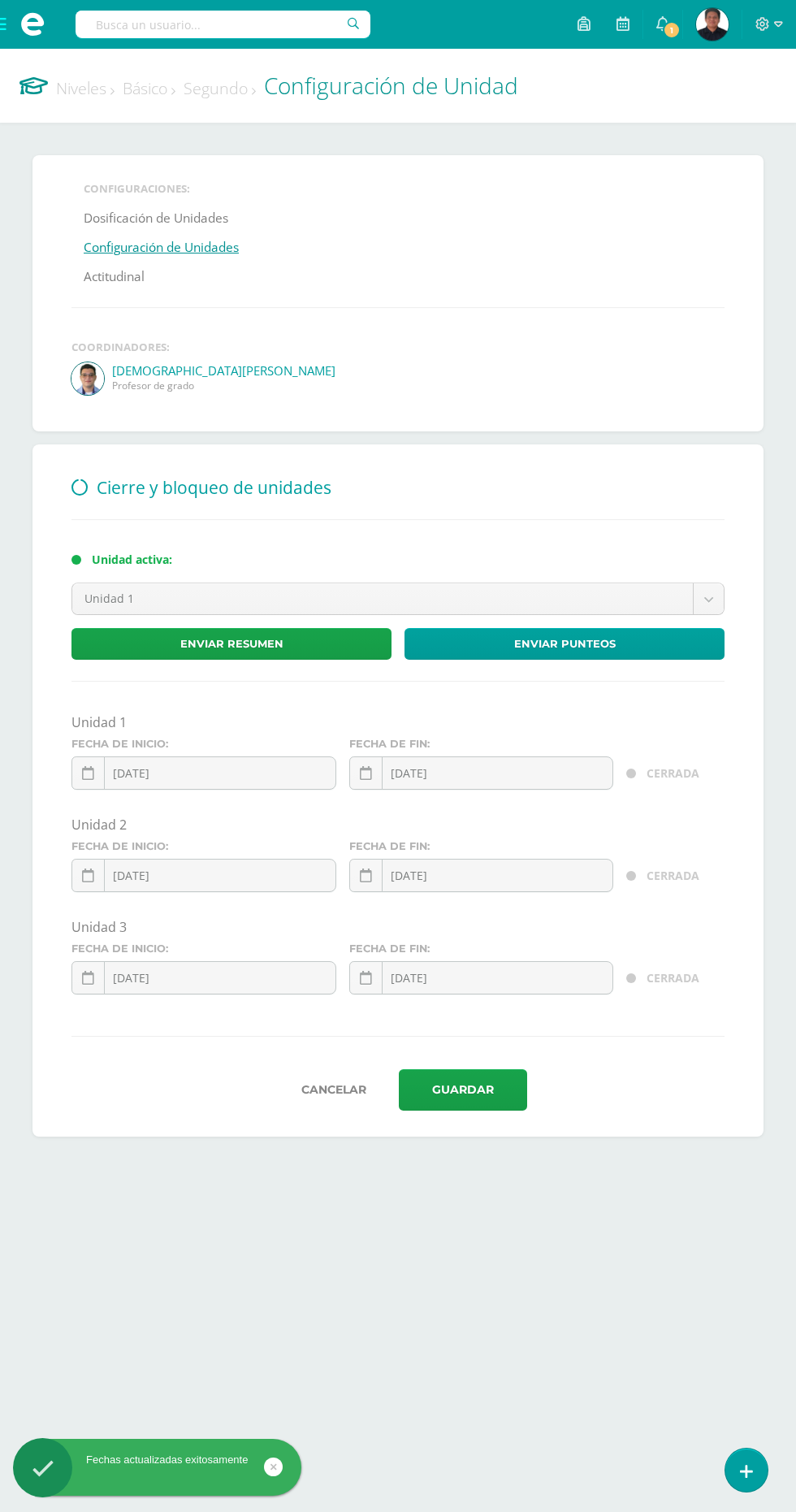
click at [160, 95] on link "Básico" at bounding box center [148, 88] width 53 height 22
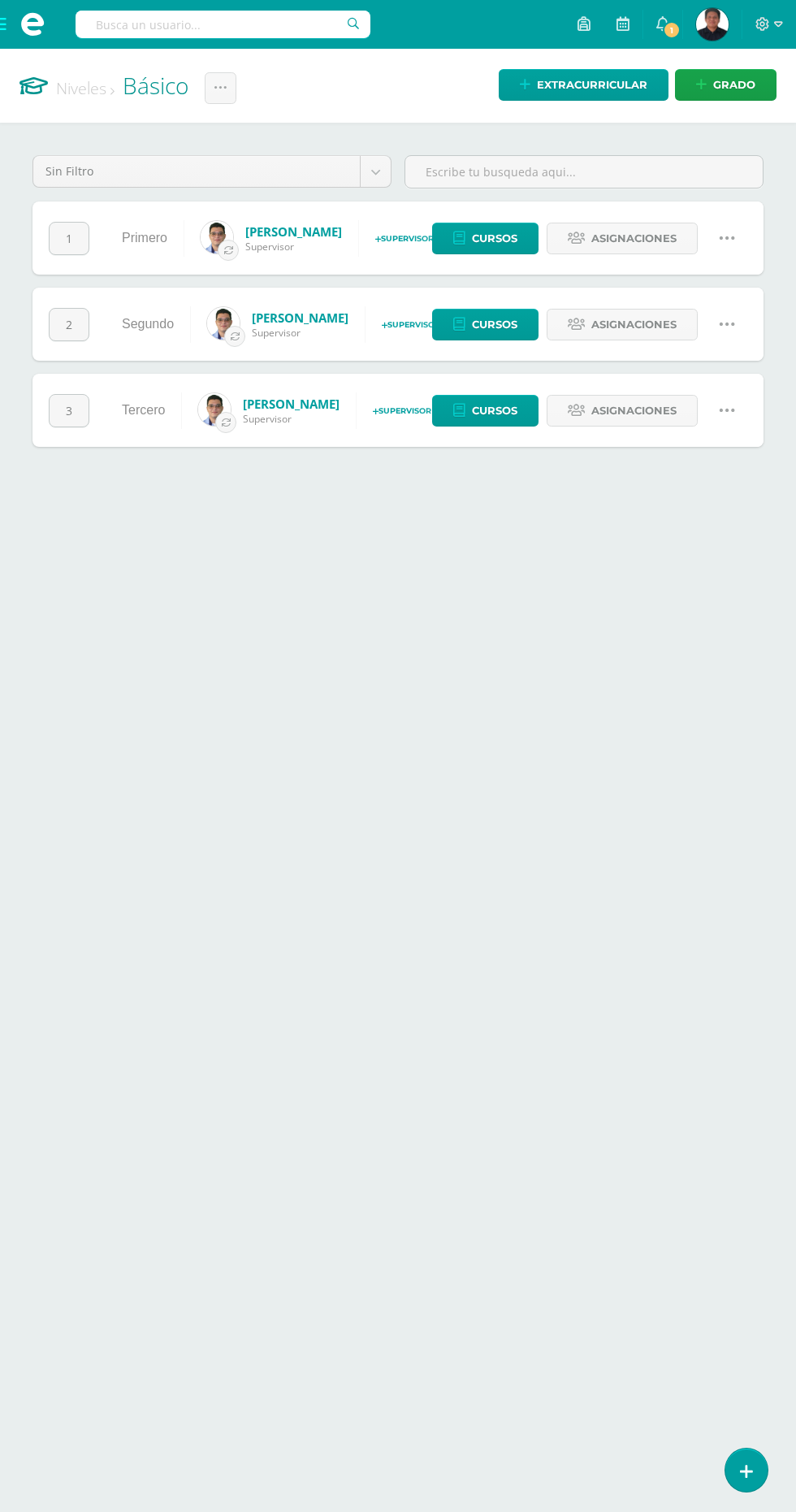
click at [726, 409] on icon at bounding box center [727, 410] width 18 height 18
click at [729, 487] on link "Configuración" at bounding box center [696, 493] width 144 height 25
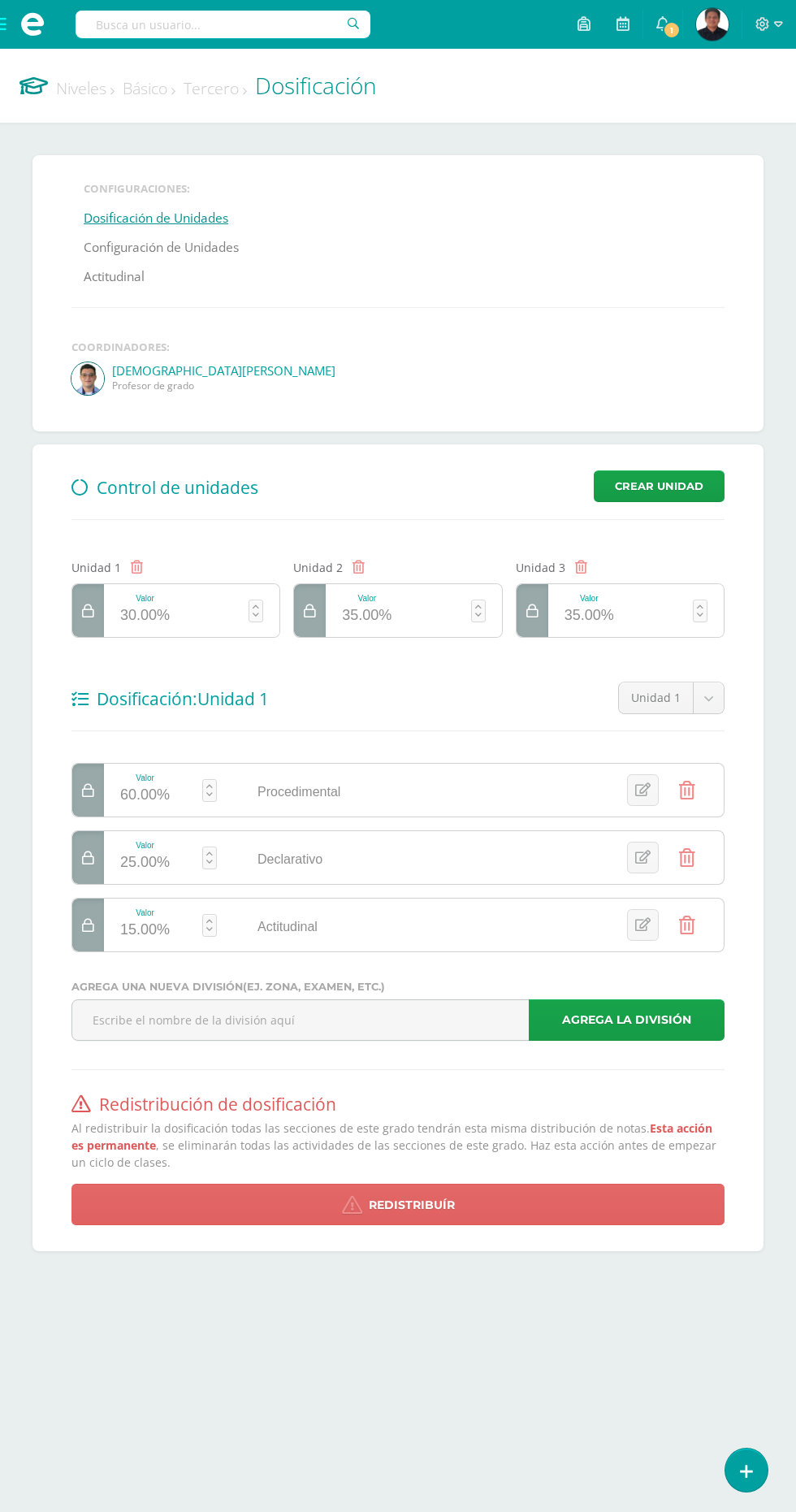
click at [224, 246] on link "Configuración de Unidades" at bounding box center [162, 247] width 155 height 29
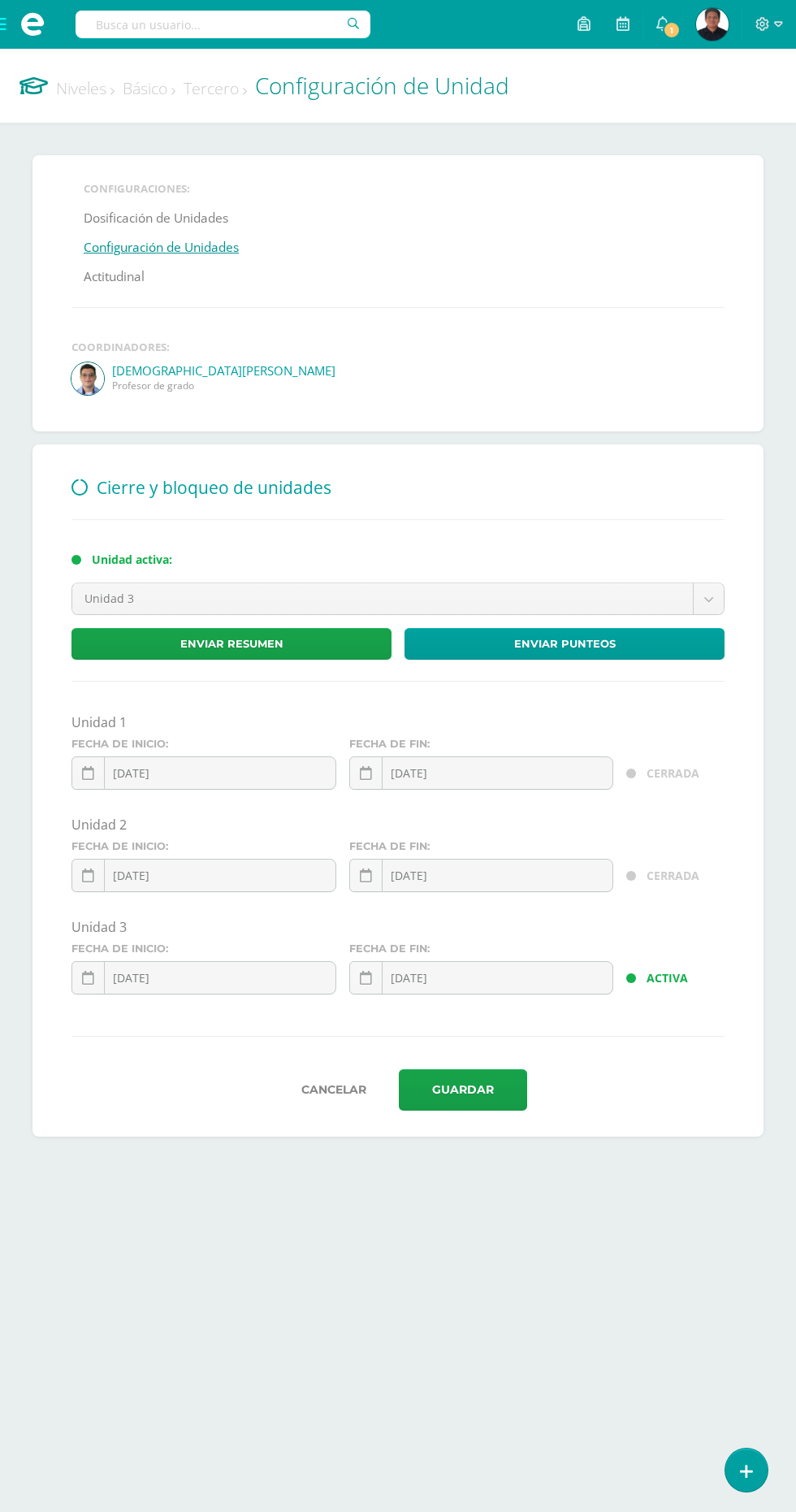
click at [572, 977] on input "[DATE]" at bounding box center [482, 977] width 264 height 31
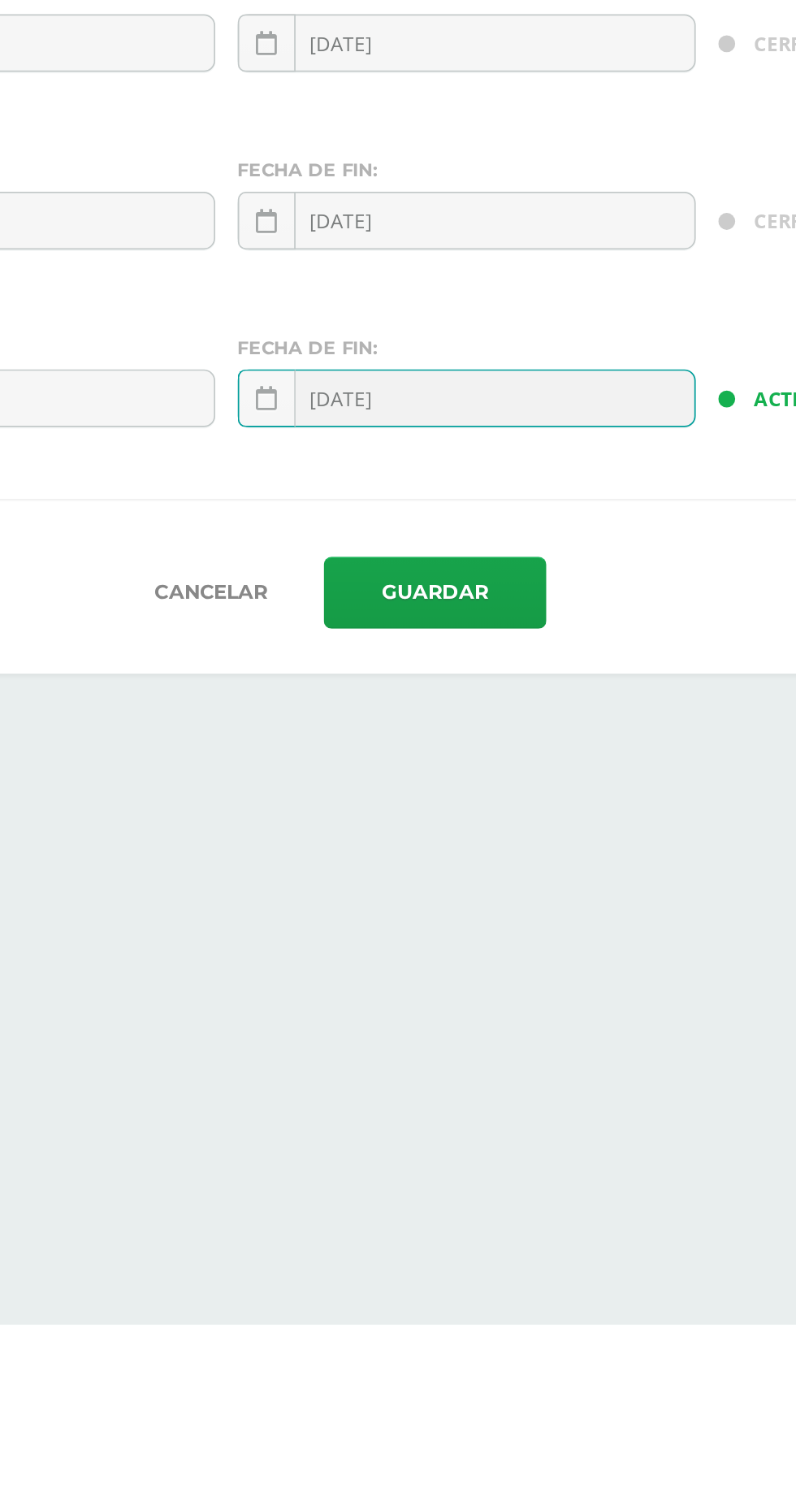
type input "[DATE]"
click at [493, 1097] on button "Guardar" at bounding box center [464, 1090] width 129 height 41
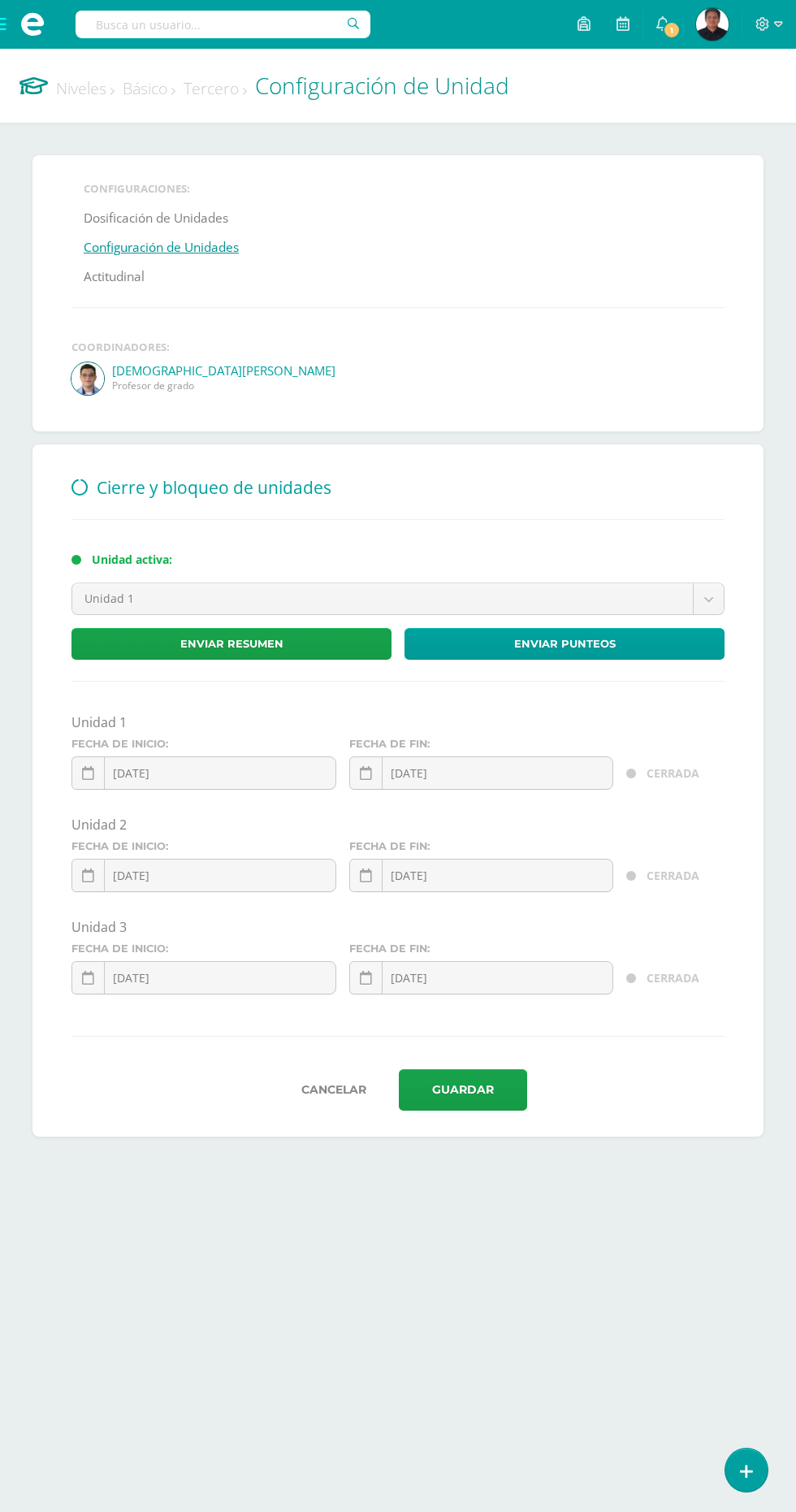
click at [247, 89] on link "Tercero" at bounding box center [215, 88] width 63 height 22
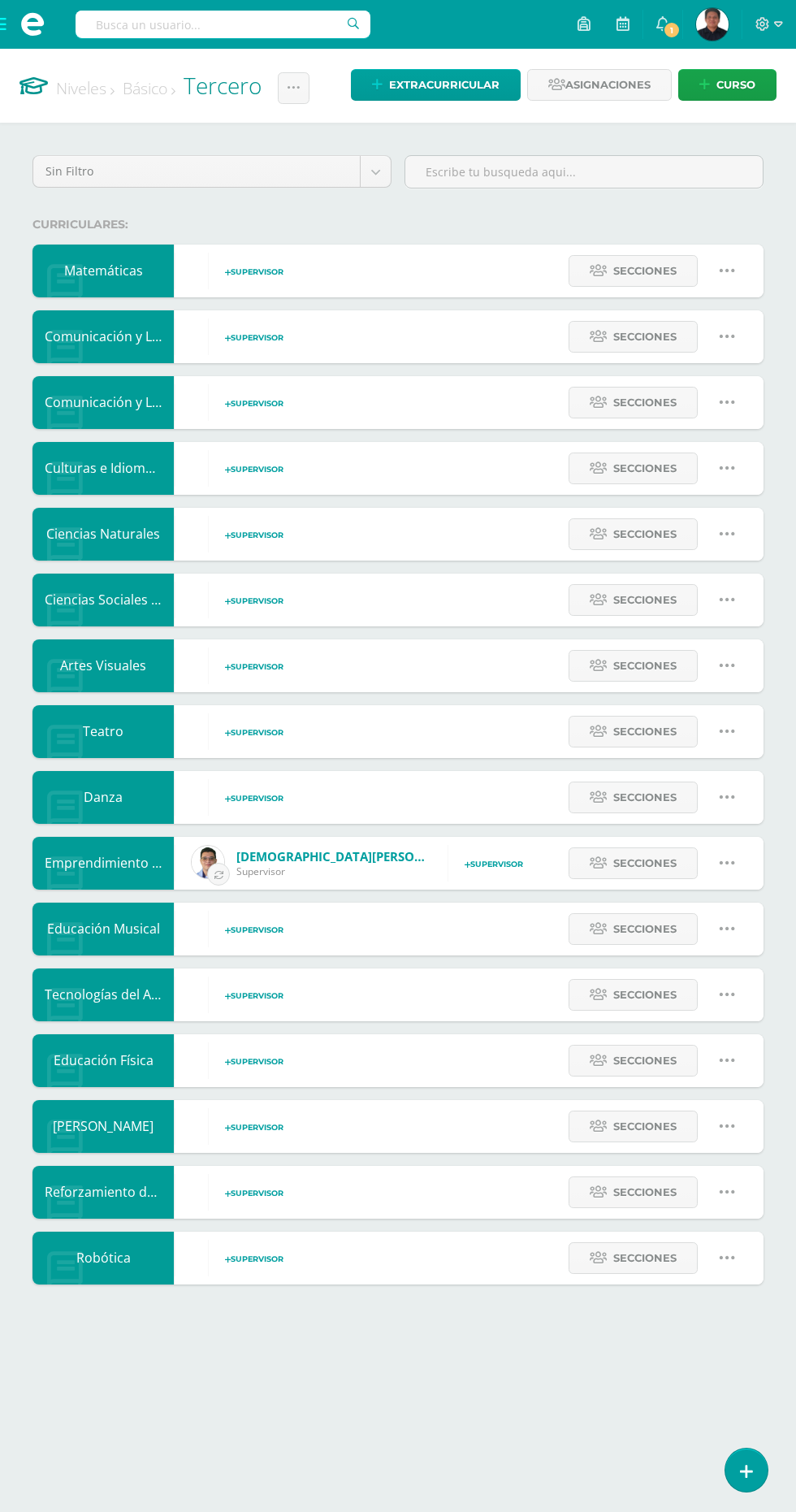
click at [163, 88] on link "Básico" at bounding box center [148, 88] width 53 height 22
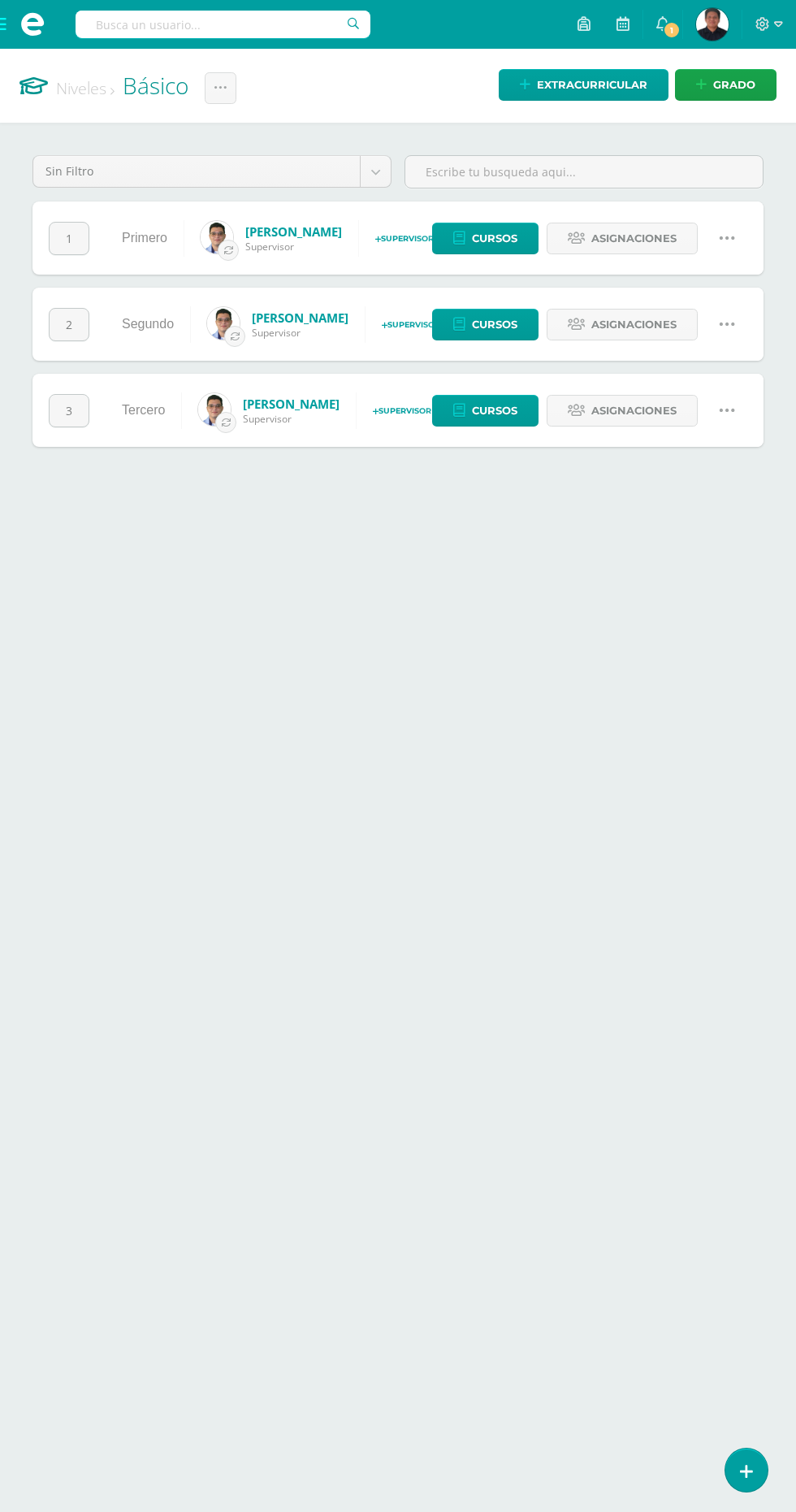
click at [729, 322] on icon at bounding box center [727, 324] width 18 height 18
click at [732, 397] on link "Configuración" at bounding box center [696, 406] width 144 height 25
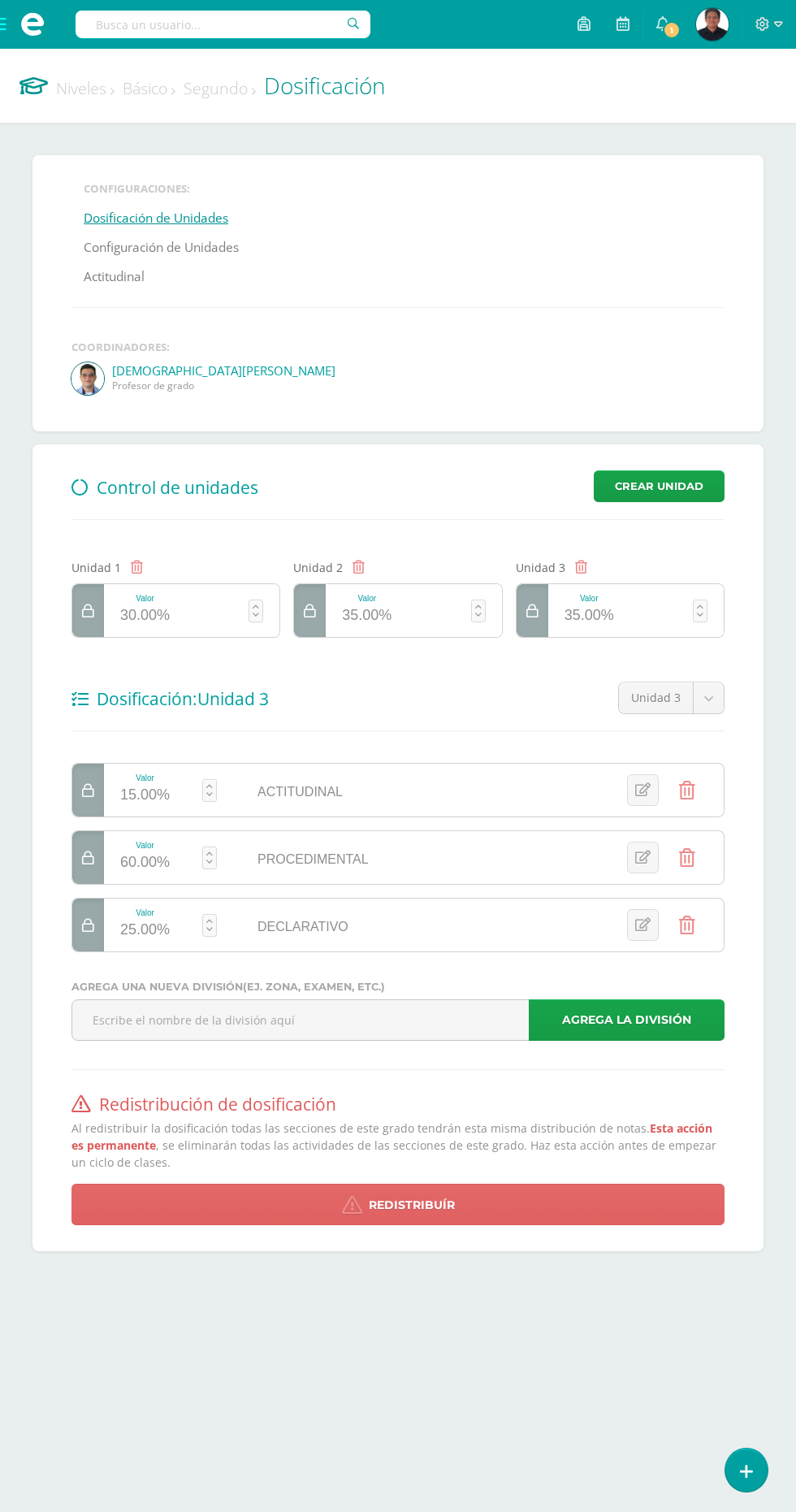
click at [209, 246] on link "Configuración de Unidades" at bounding box center [162, 247] width 155 height 29
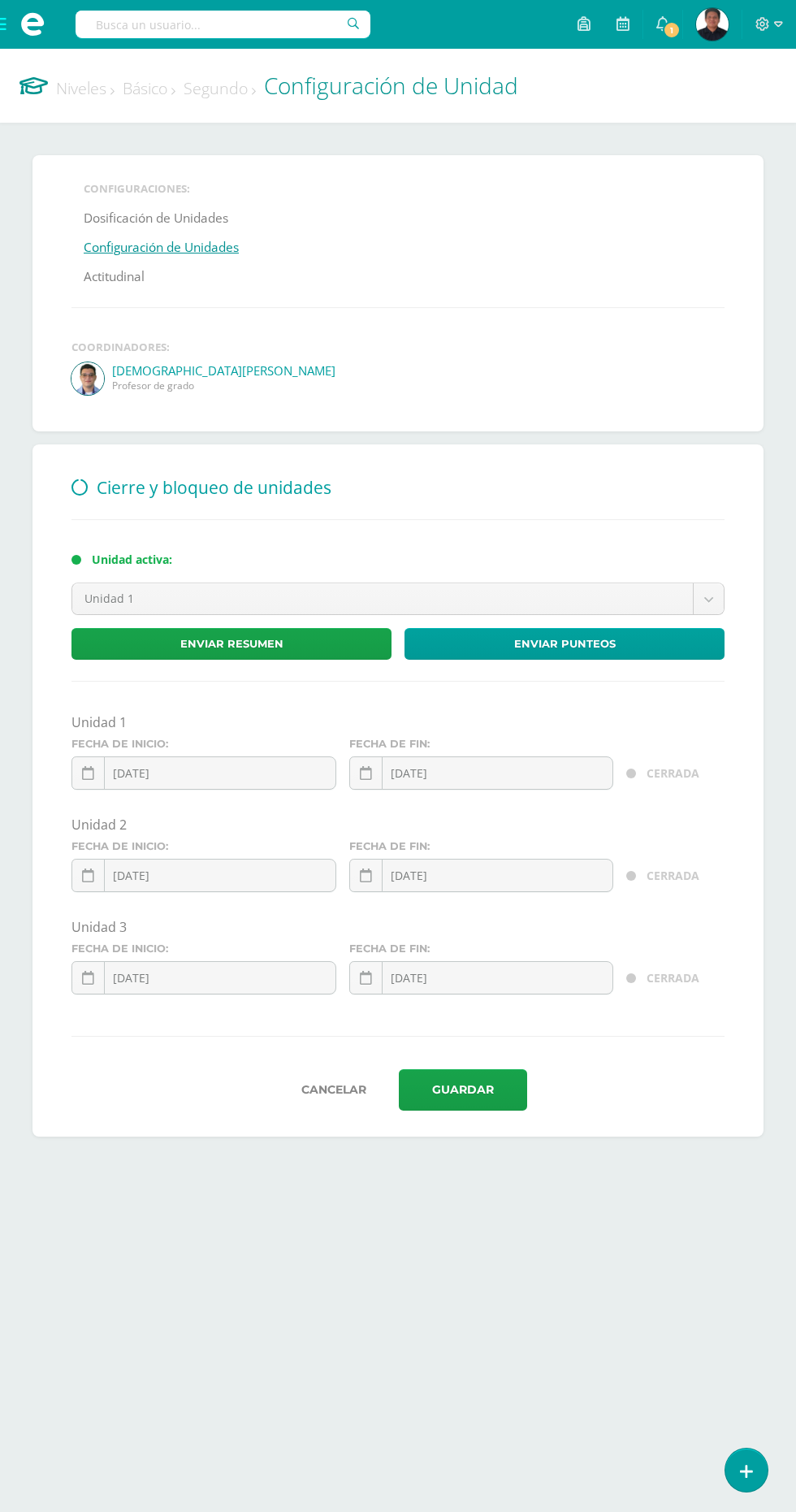
click at [175, 91] on icon at bounding box center [173, 91] width 4 height 8
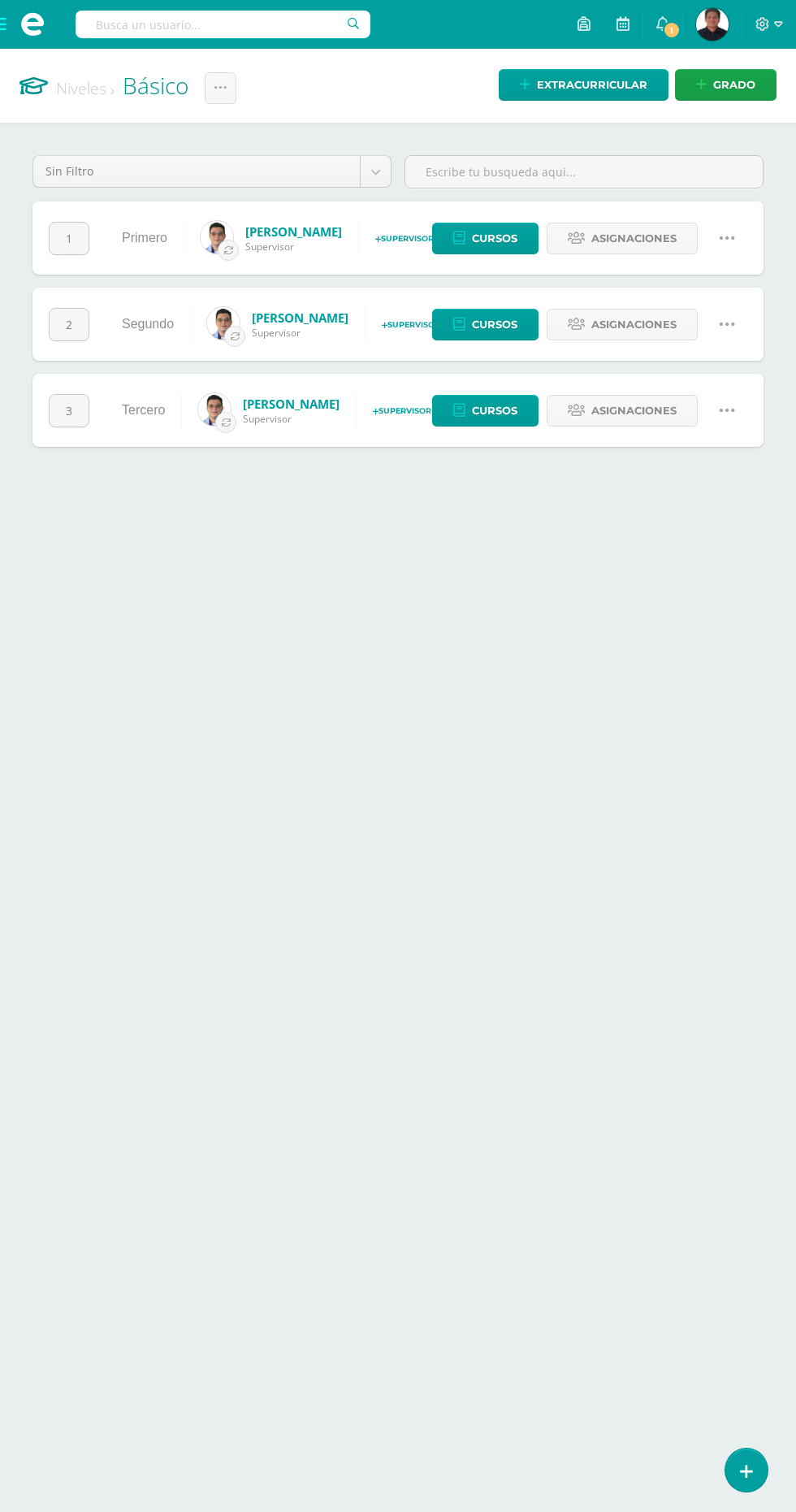
click at [726, 238] on icon at bounding box center [727, 238] width 18 height 18
click at [719, 318] on link "Configuración" at bounding box center [696, 321] width 144 height 25
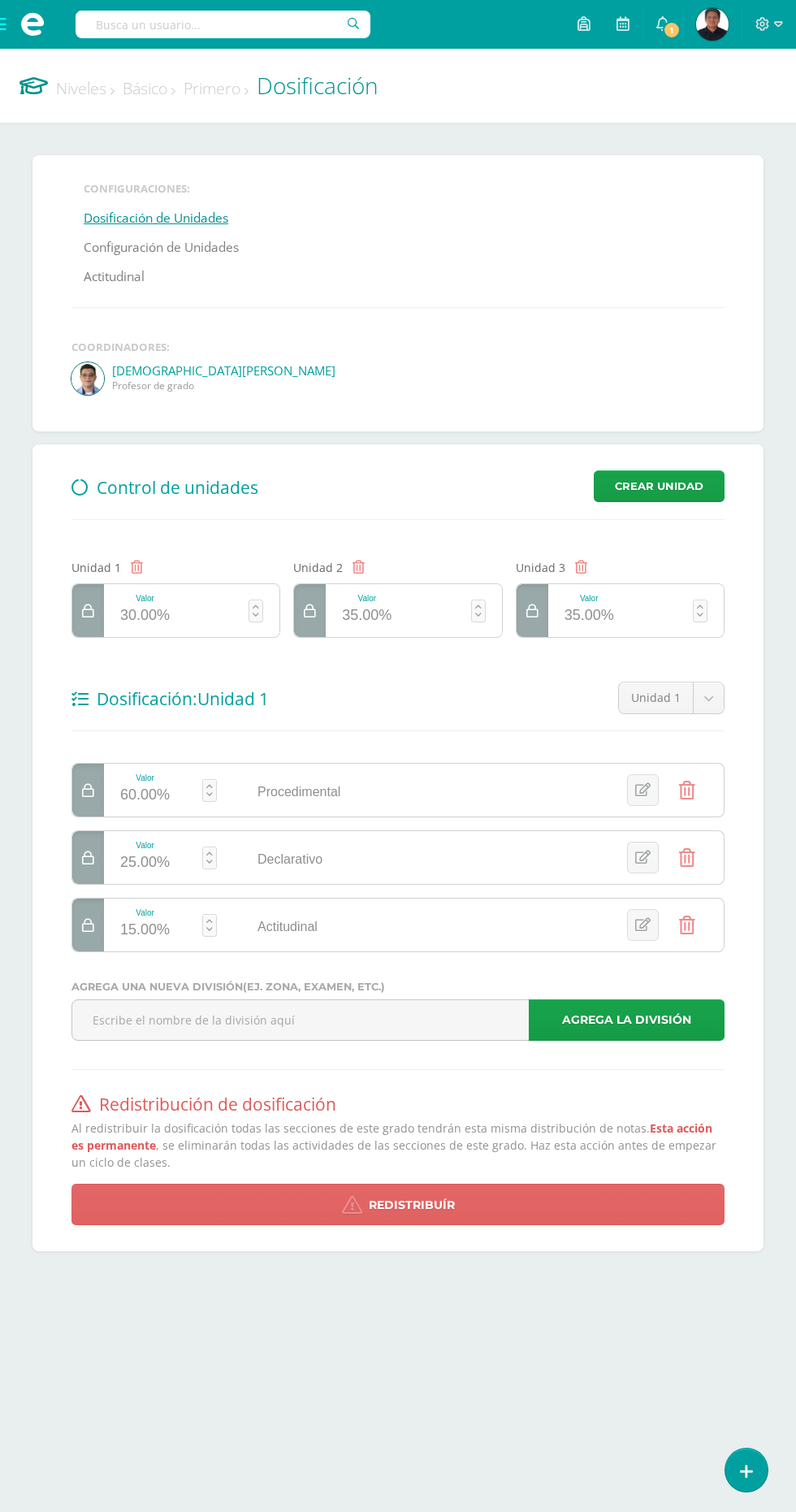
click at [193, 247] on link "Configuración de Unidades" at bounding box center [162, 247] width 155 height 29
